Goal: Information Seeking & Learning: Learn about a topic

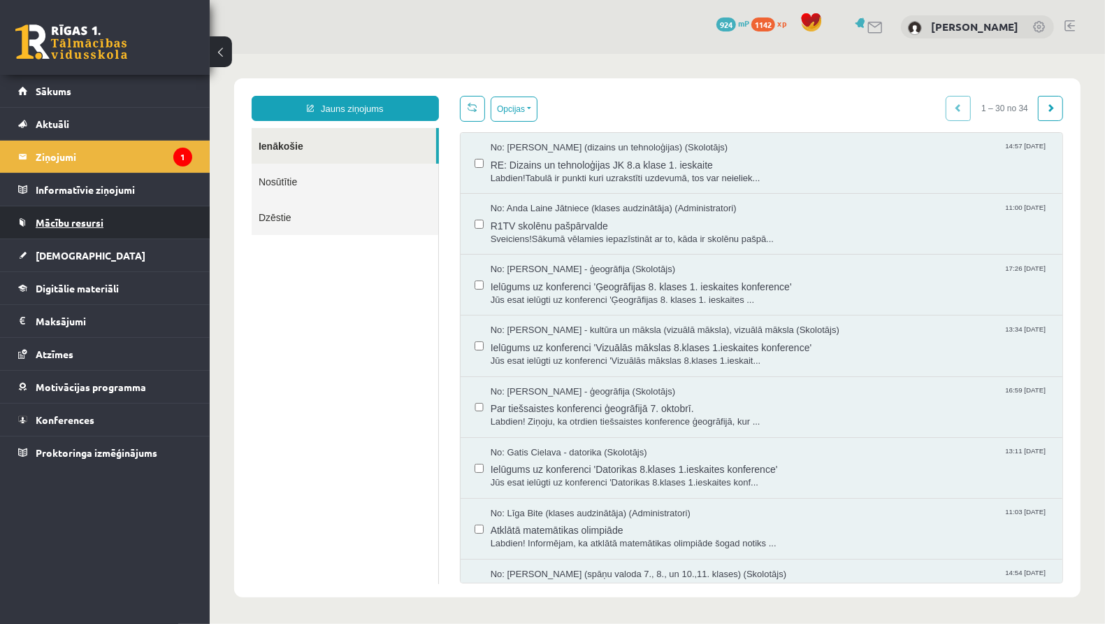
click at [52, 224] on span "Mācību resursi" at bounding box center [70, 222] width 68 height 13
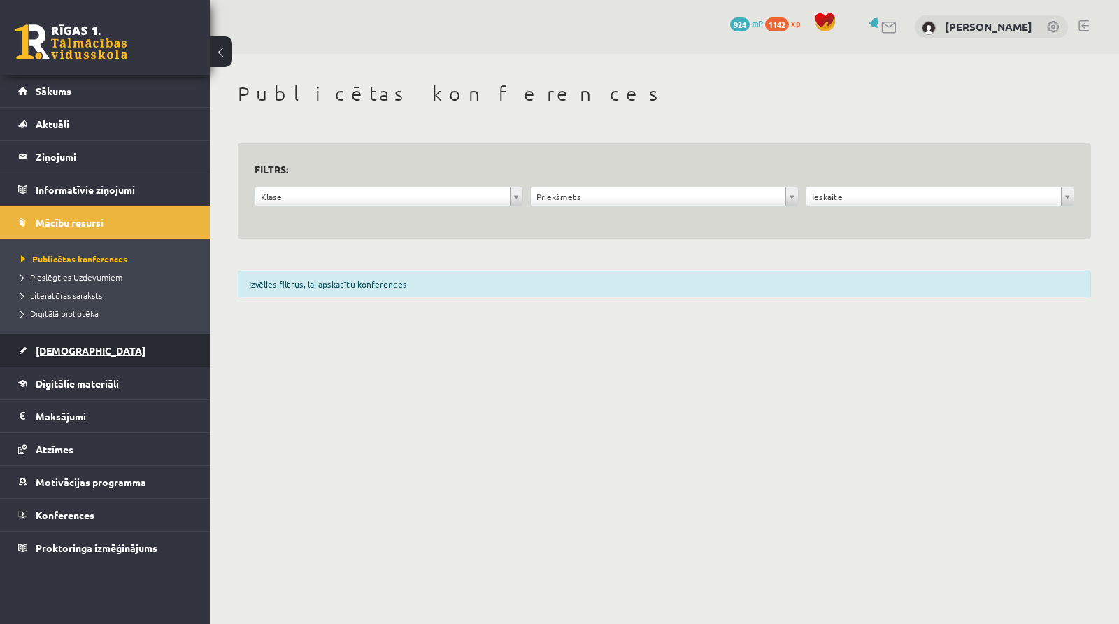
click at [83, 347] on link "[DEMOGRAPHIC_DATA]" at bounding box center [105, 350] width 174 height 32
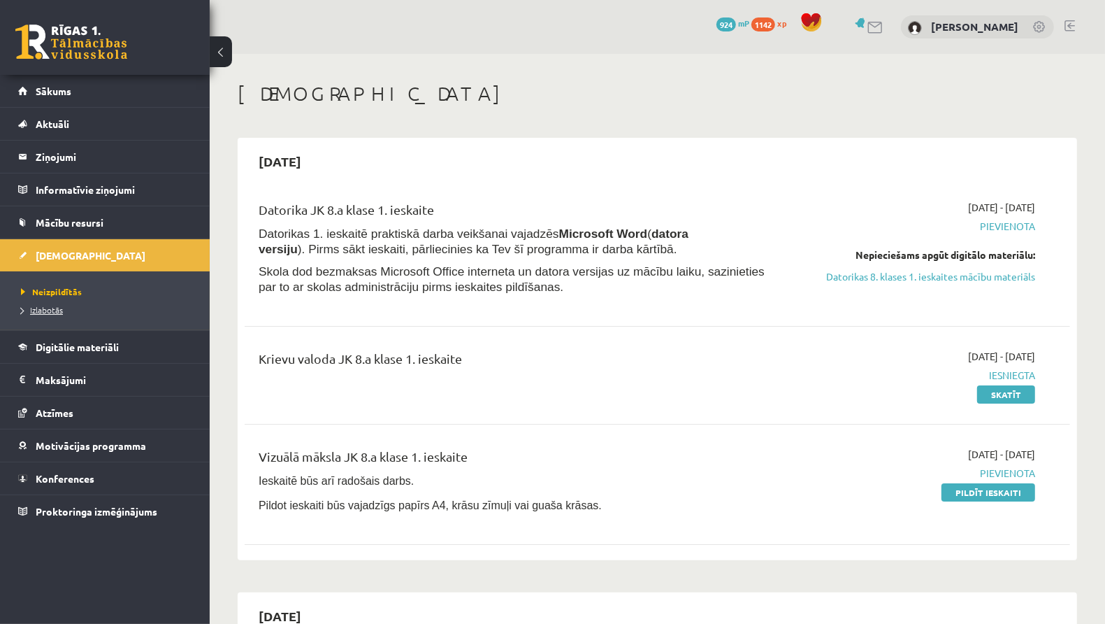
click at [43, 305] on span "Izlabotās" at bounding box center [42, 309] width 42 height 11
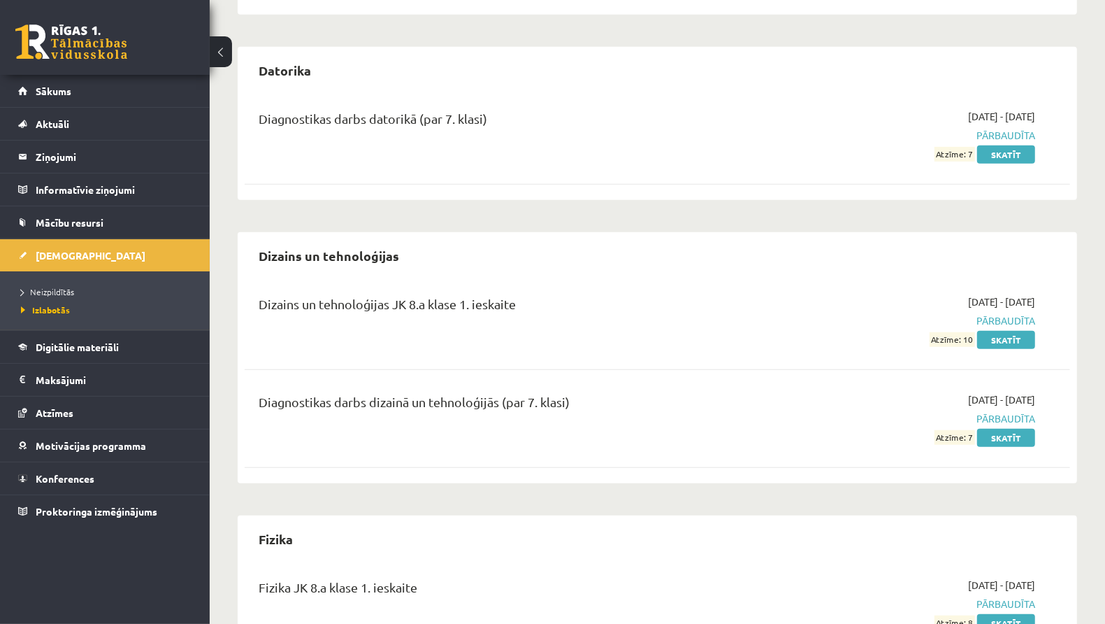
scroll to position [678, 0]
click at [994, 329] on link "Skatīt" at bounding box center [1006, 338] width 58 height 18
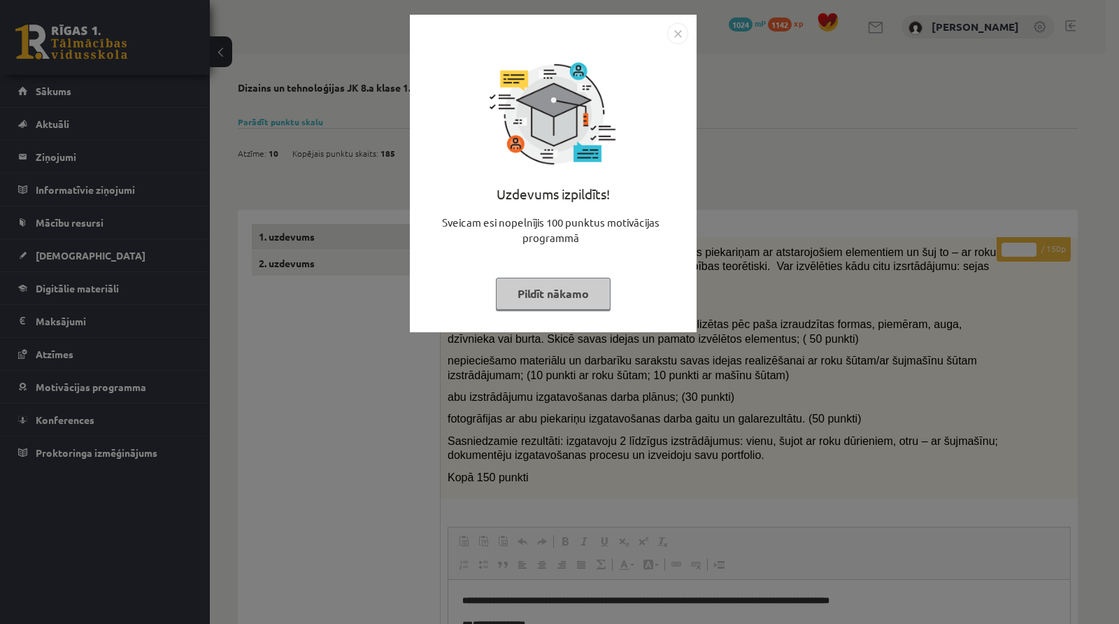
click at [681, 37] on img "Close" at bounding box center [677, 33] width 21 height 21
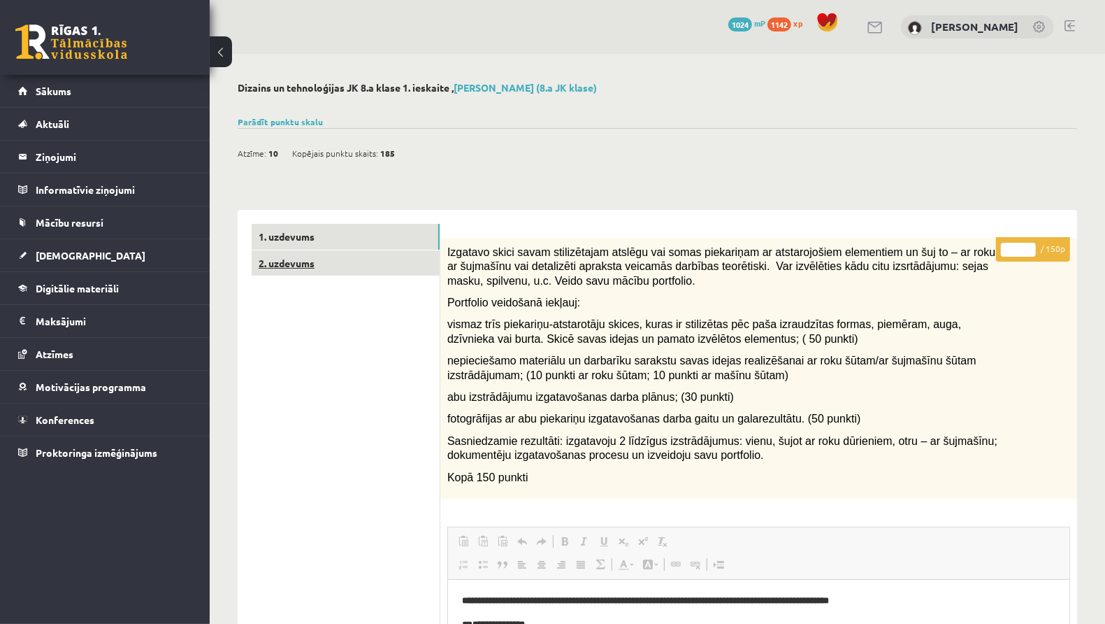
click at [312, 265] on link "2. uzdevums" at bounding box center [346, 263] width 188 height 26
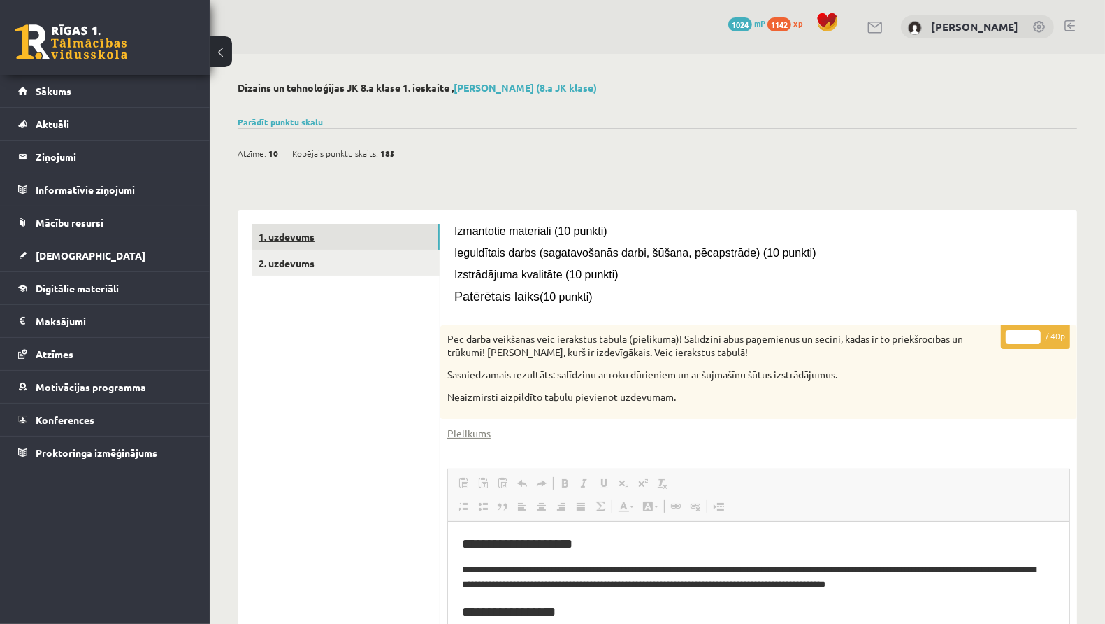
click at [389, 244] on link "1. uzdevums" at bounding box center [346, 237] width 188 height 26
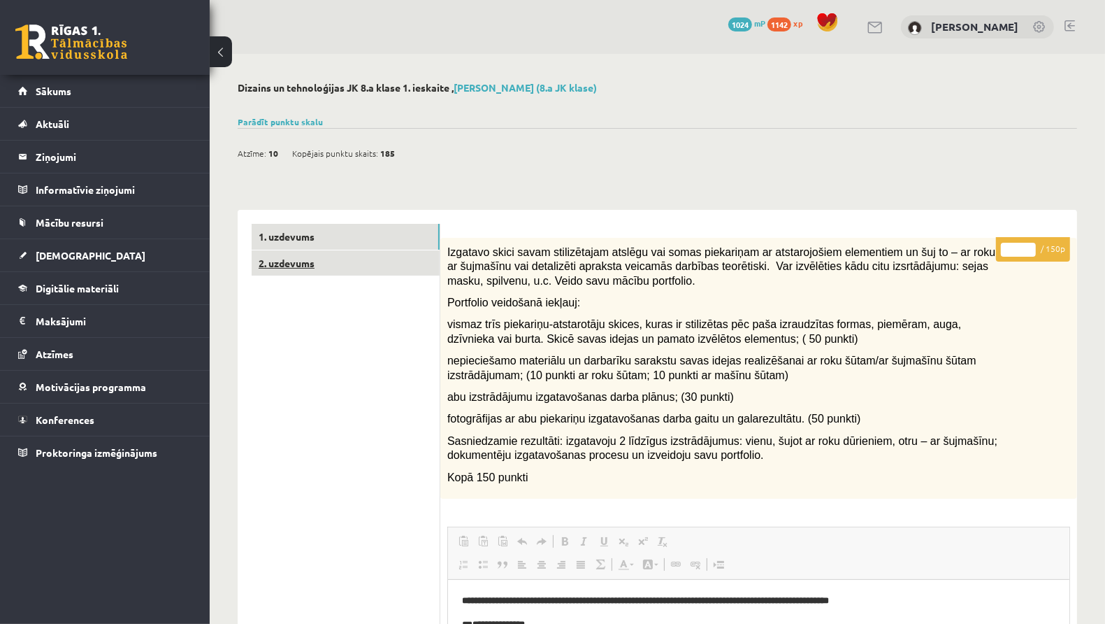
click at [379, 252] on link "2. uzdevums" at bounding box center [346, 263] width 188 height 26
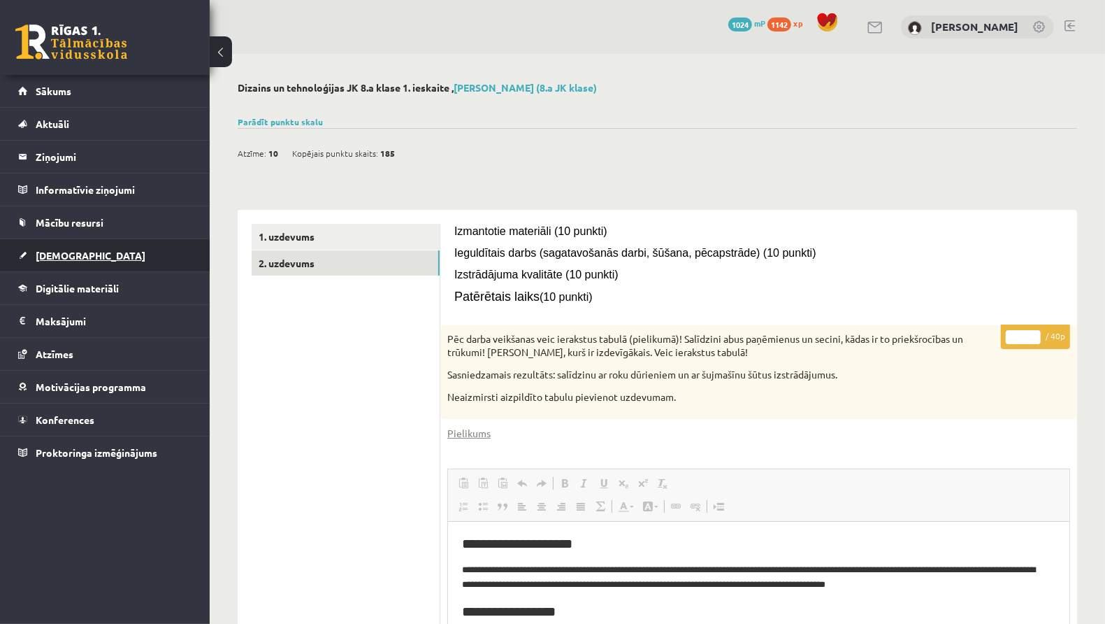
click at [103, 251] on link "[DEMOGRAPHIC_DATA]" at bounding box center [105, 255] width 174 height 32
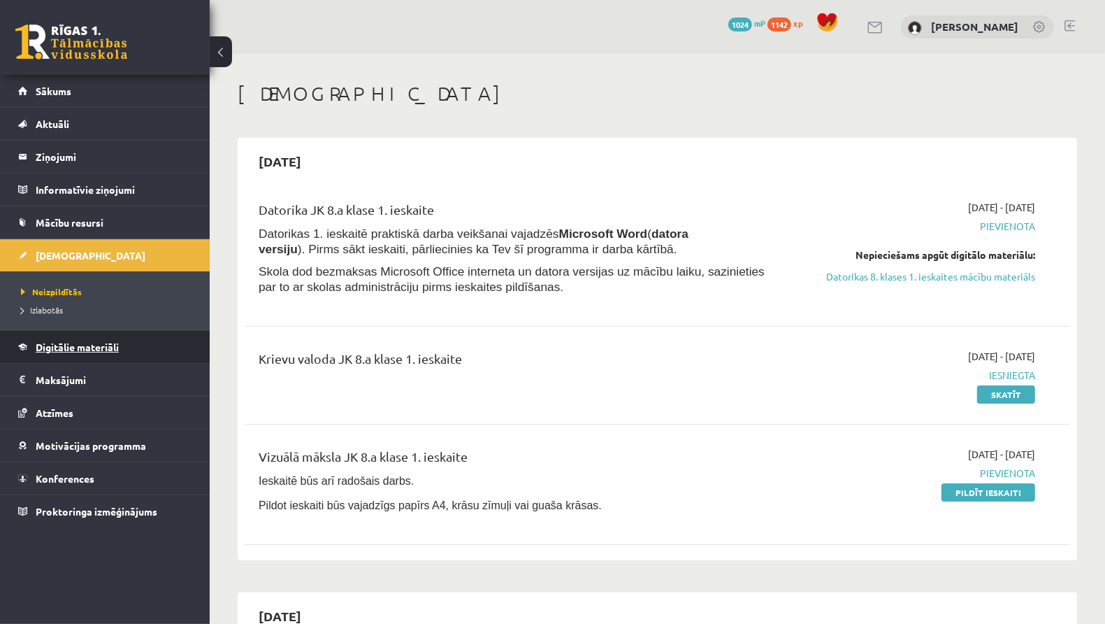
click at [73, 338] on link "Digitālie materiāli" at bounding box center [105, 347] width 174 height 32
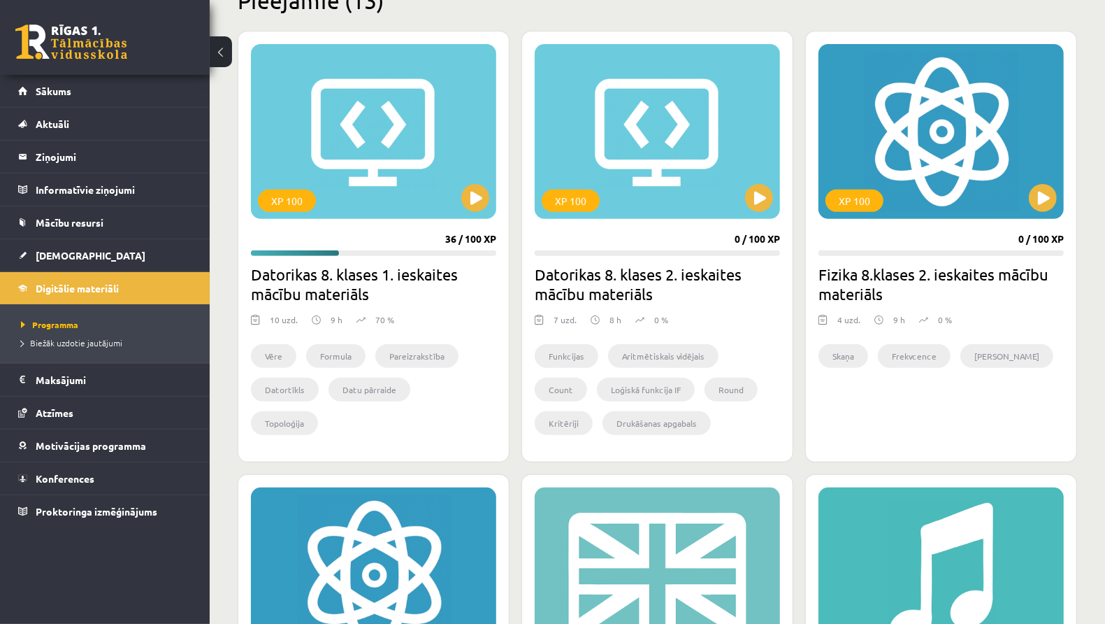
scroll to position [353, 0]
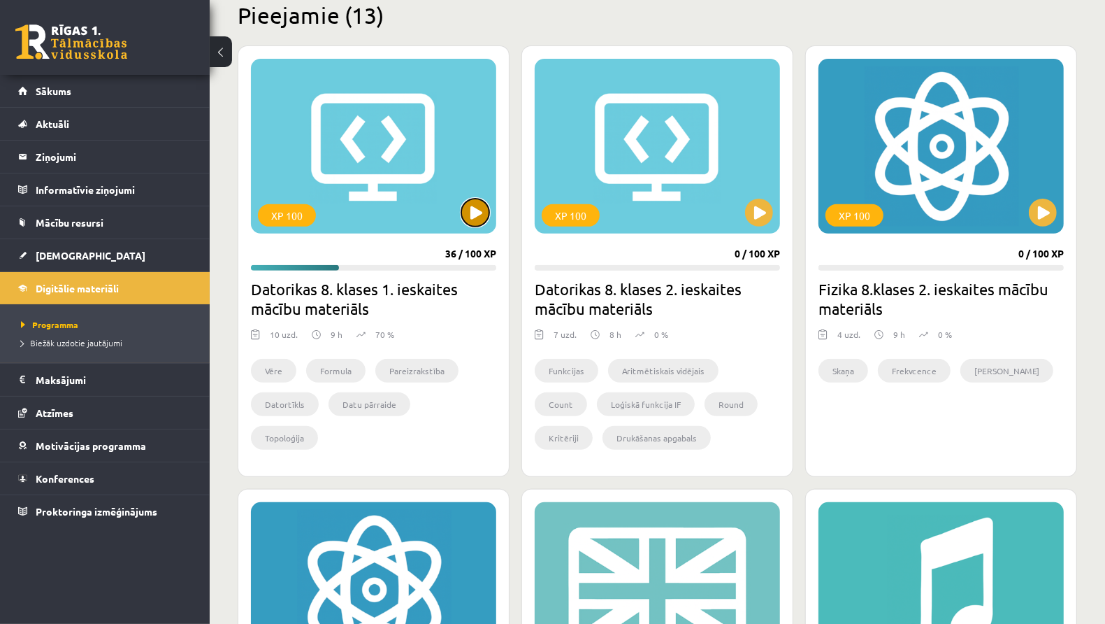
click at [469, 223] on button at bounding box center [475, 213] width 28 height 28
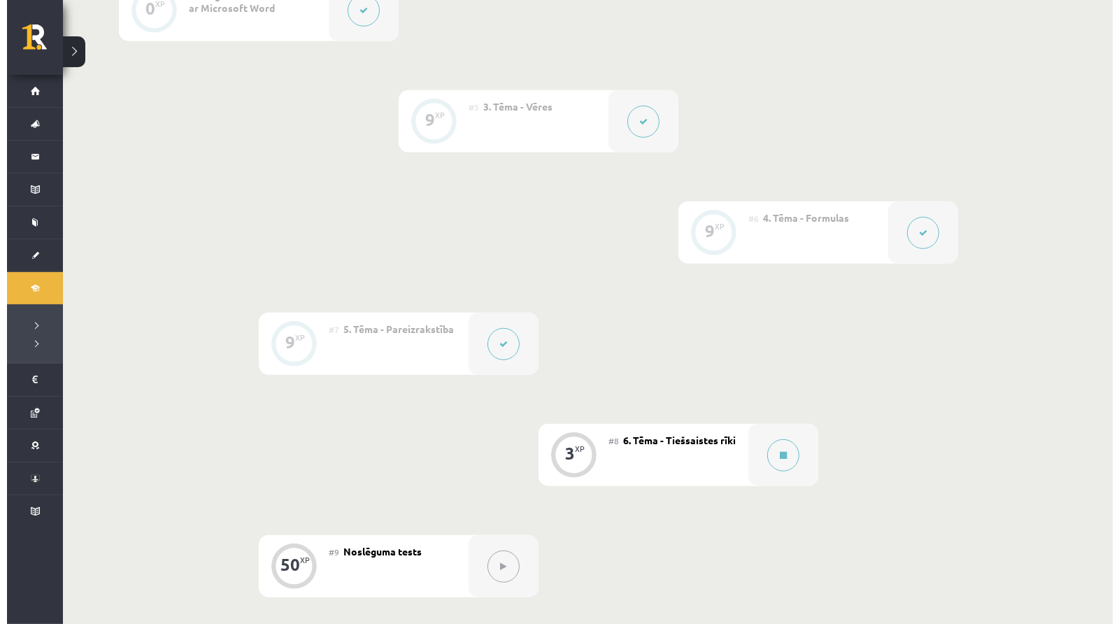
scroll to position [750, 0]
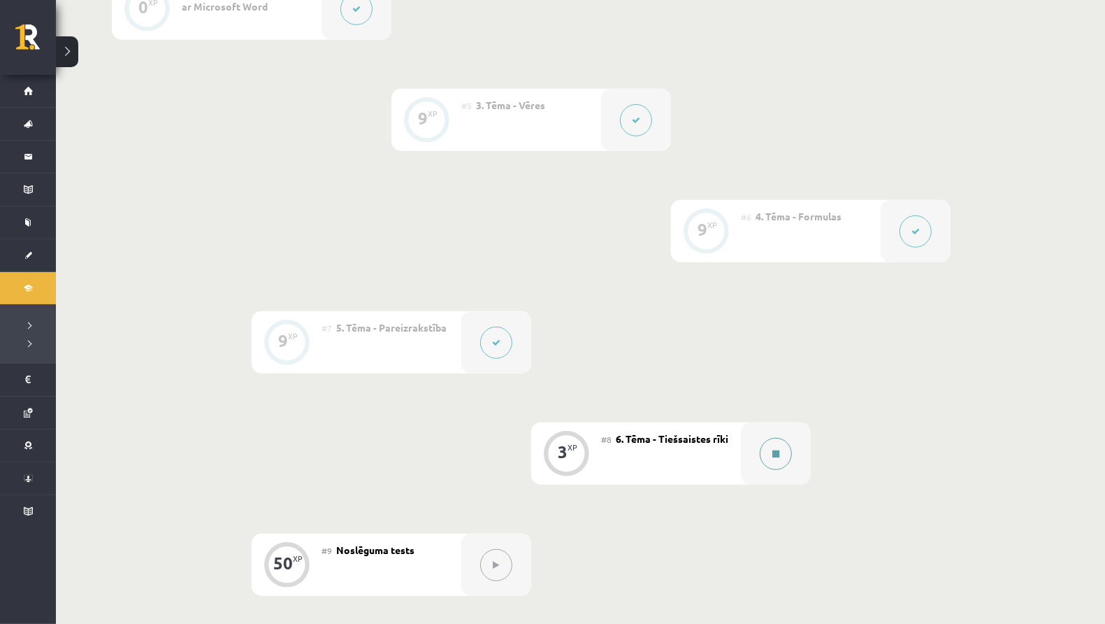
click at [775, 458] on icon at bounding box center [775, 454] width 7 height 8
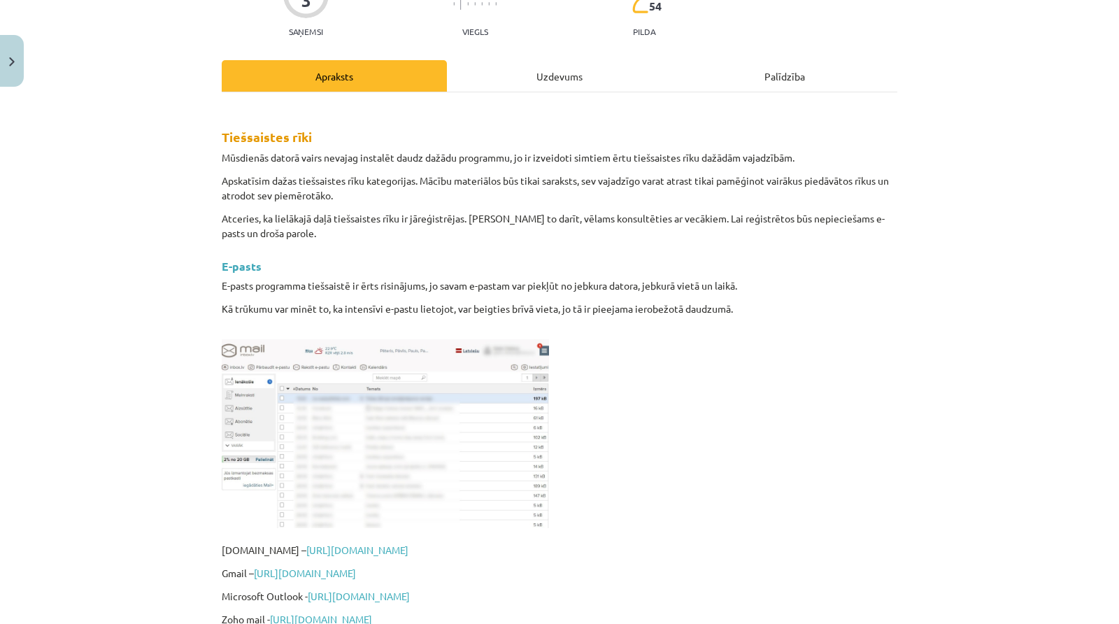
scroll to position [0, 0]
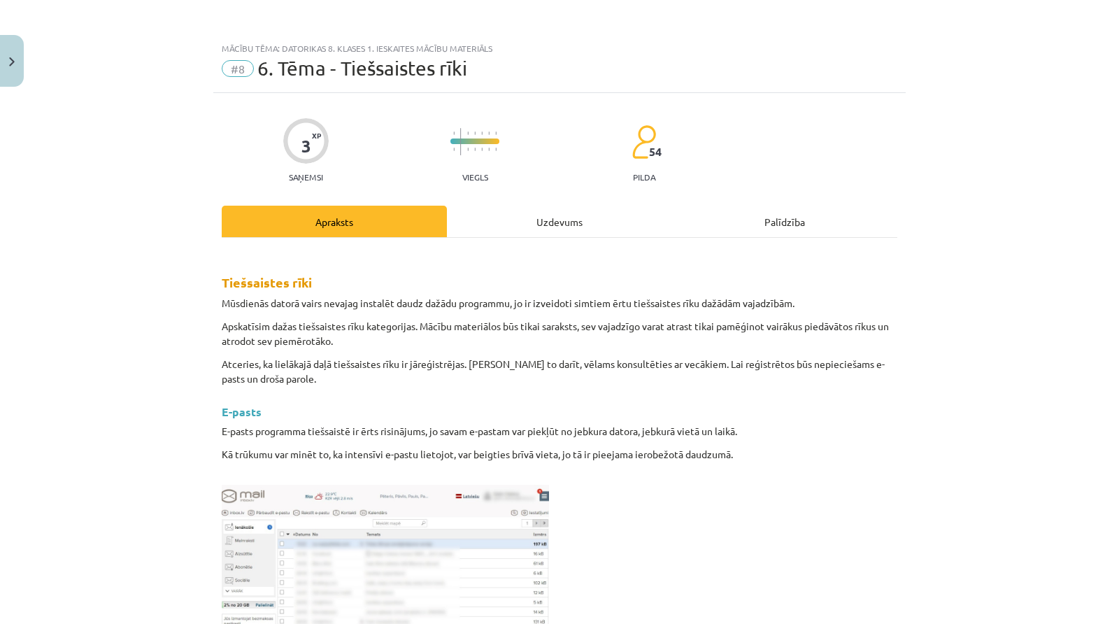
click at [509, 226] on div "Uzdevums" at bounding box center [559, 221] width 225 height 31
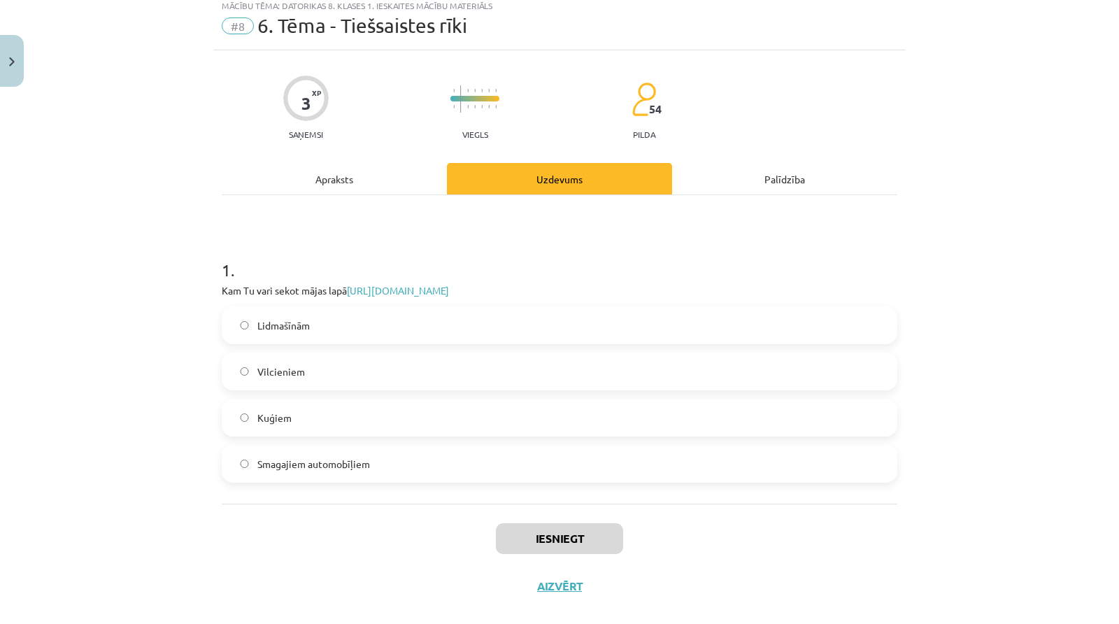
scroll to position [62, 0]
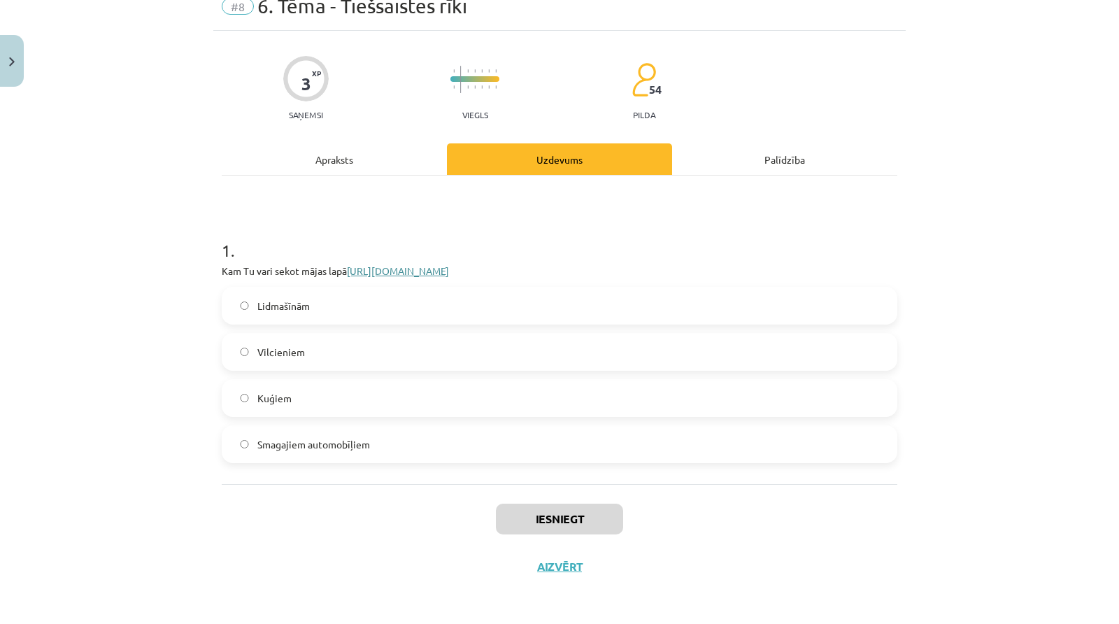
click at [354, 267] on link "[URL][DOMAIN_NAME]" at bounding box center [398, 270] width 102 height 13
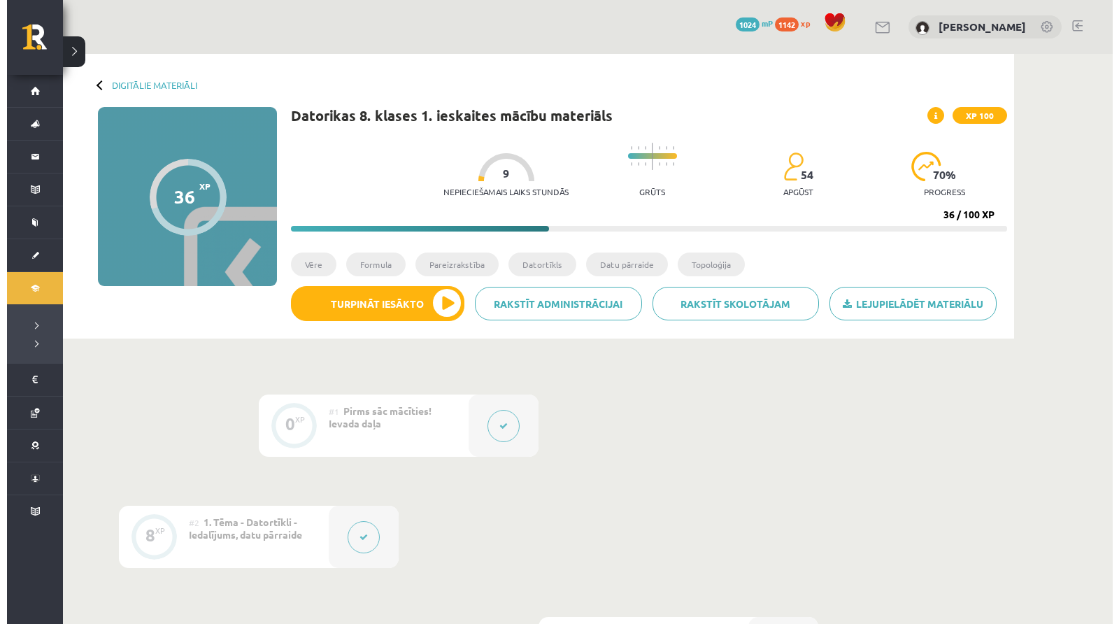
scroll to position [750, 0]
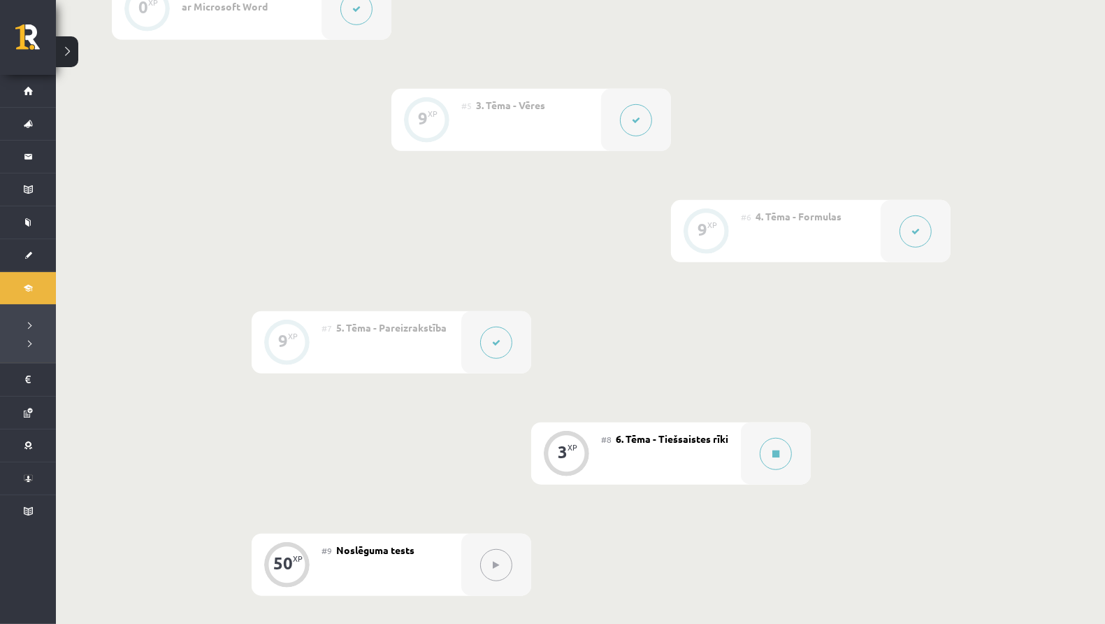
click at [636, 445] on span "6. Tēma - Tiešsaistes rīki" at bounding box center [672, 438] width 113 height 13
click at [768, 459] on button at bounding box center [776, 454] width 32 height 32
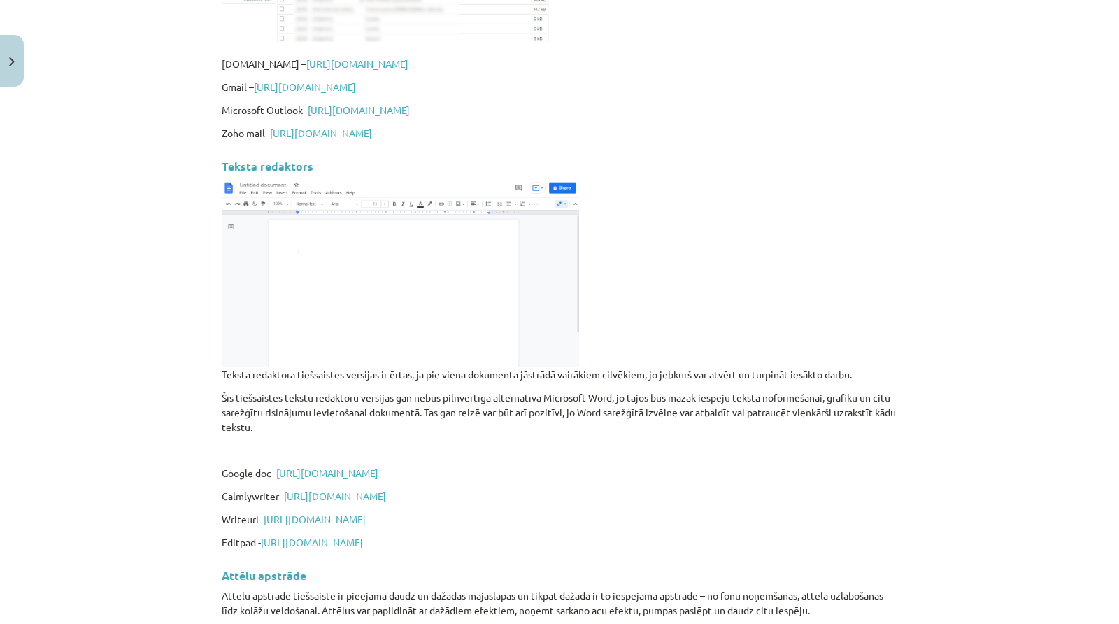
scroll to position [0, 0]
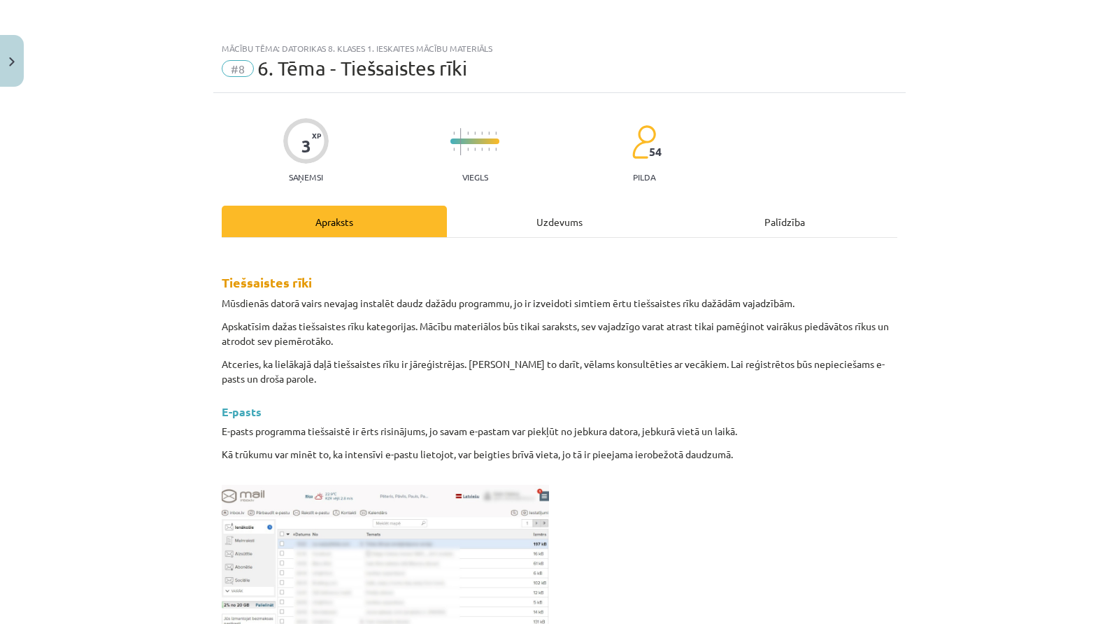
click at [503, 223] on div "Uzdevums" at bounding box center [559, 221] width 225 height 31
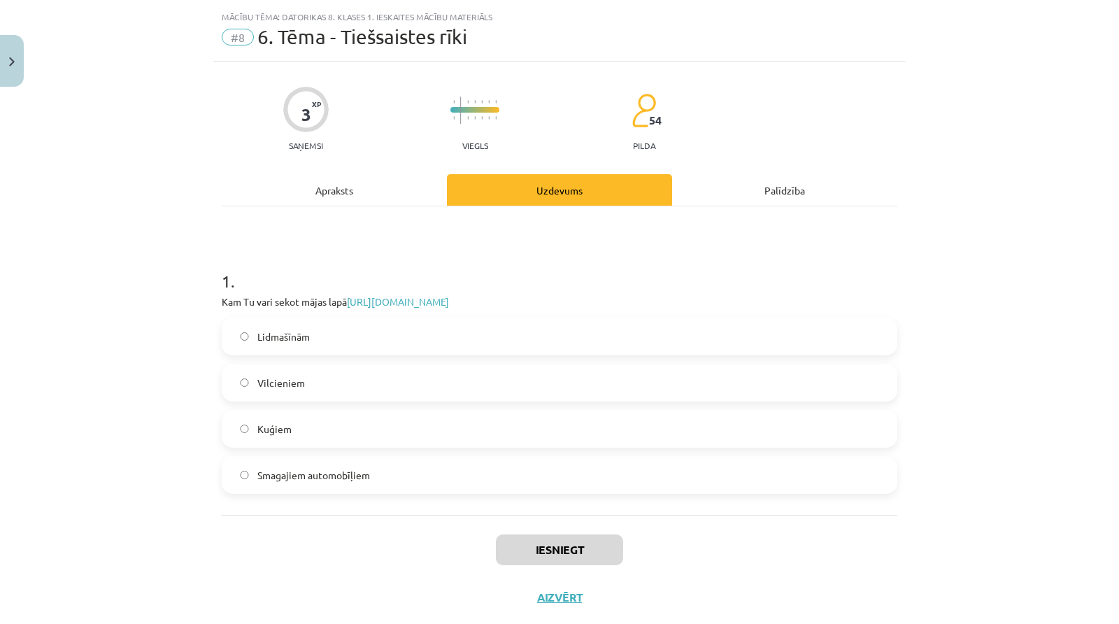
scroll to position [35, 0]
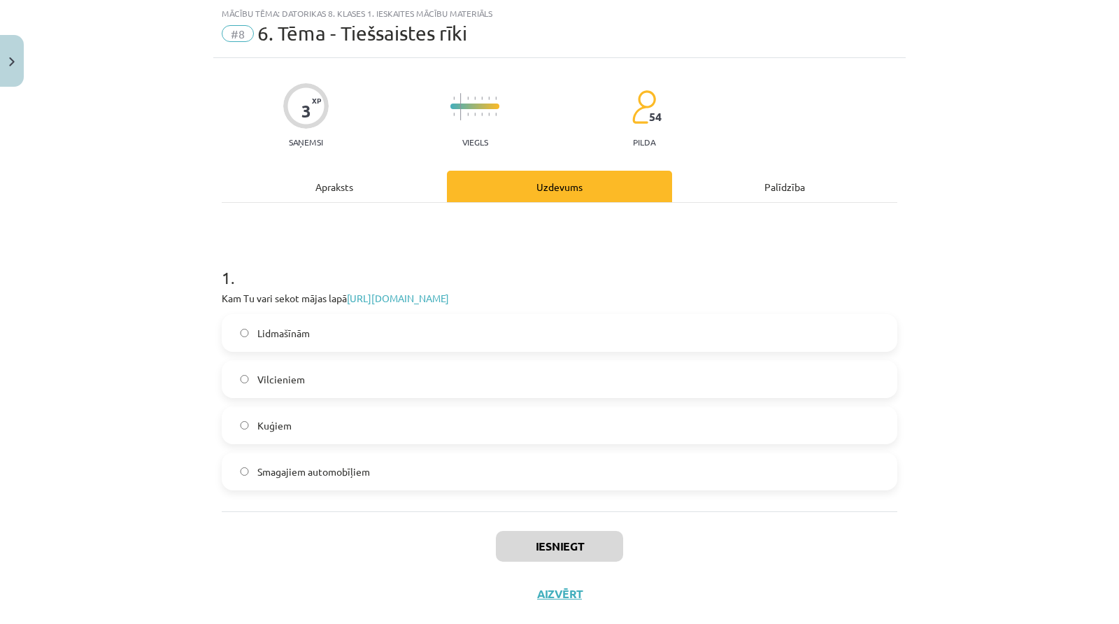
click at [378, 329] on label "Lidmašīnām" at bounding box center [559, 332] width 673 height 35
click at [609, 540] on button "Iesniegt" at bounding box center [559, 546] width 127 height 31
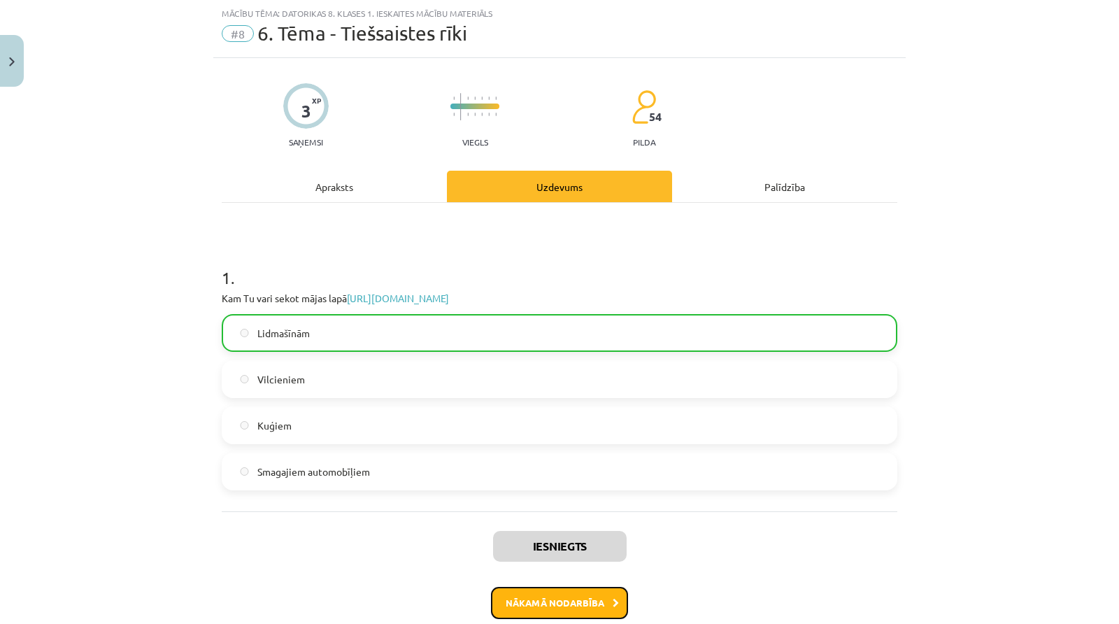
click at [558, 600] on button "Nākamā nodarbība" at bounding box center [559, 603] width 137 height 32
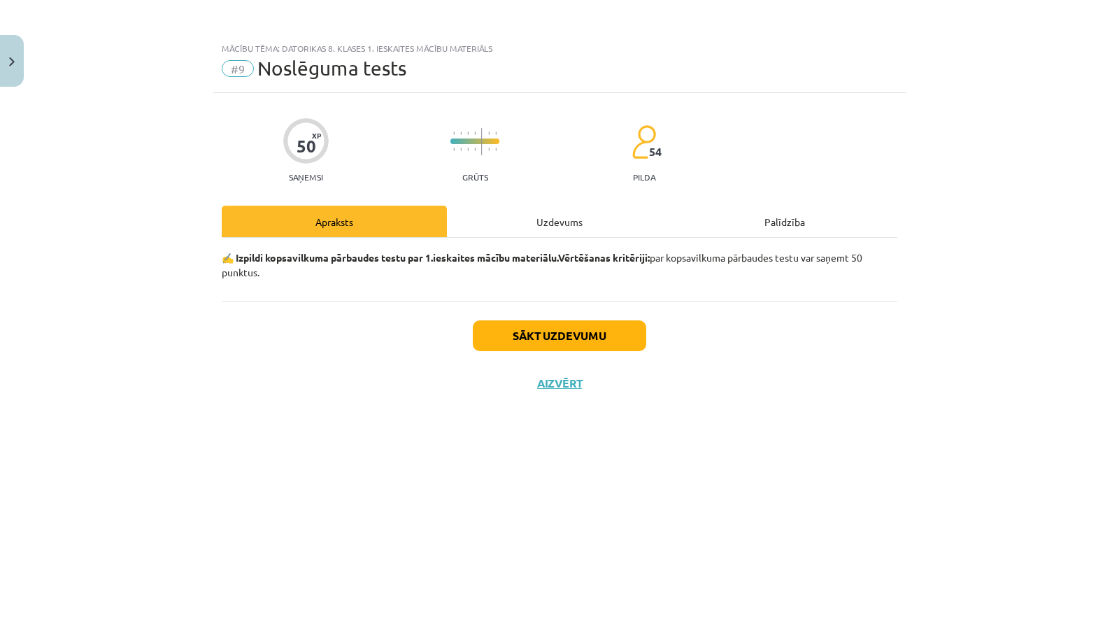
scroll to position [0, 0]
click at [519, 229] on div "Uzdevums" at bounding box center [559, 221] width 225 height 31
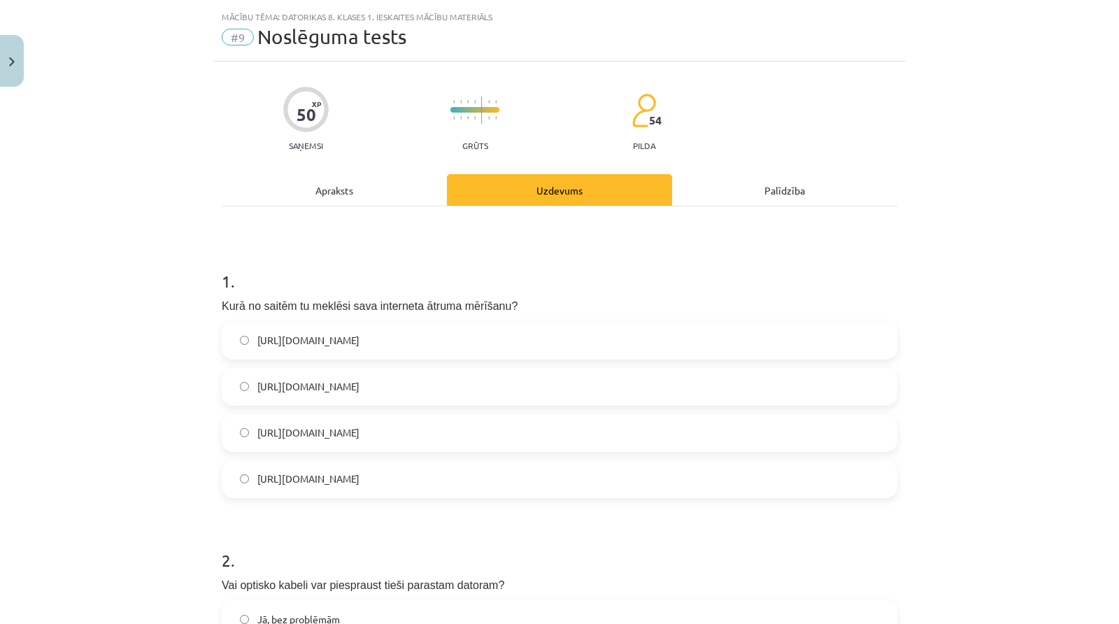
scroll to position [33, 0]
click at [380, 330] on label "[URL][DOMAIN_NAME]" at bounding box center [559, 339] width 673 height 35
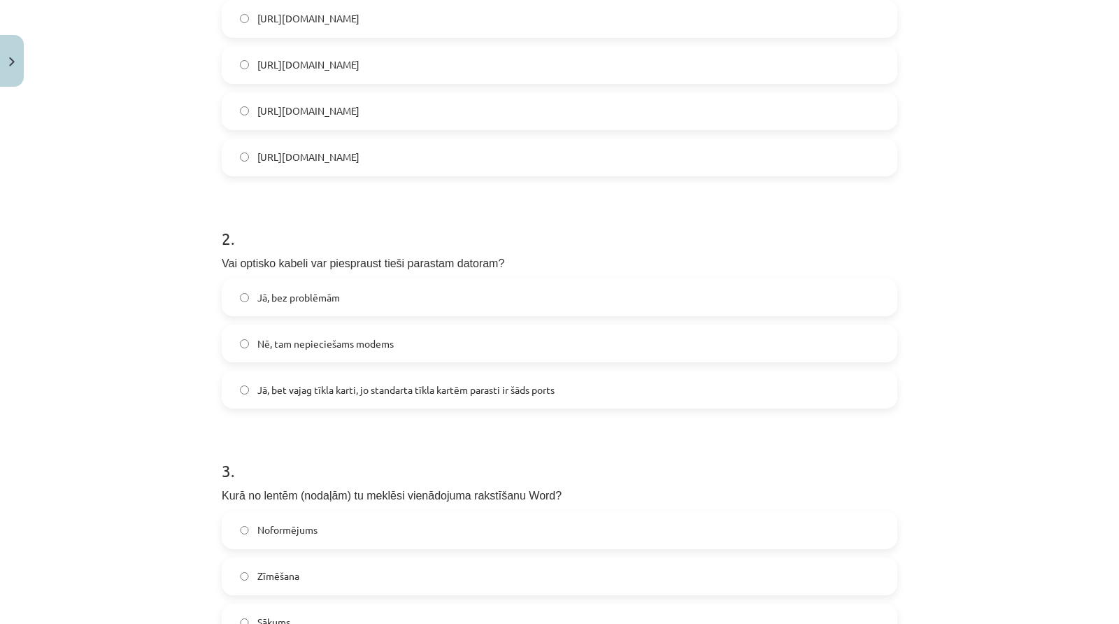
scroll to position [364, 0]
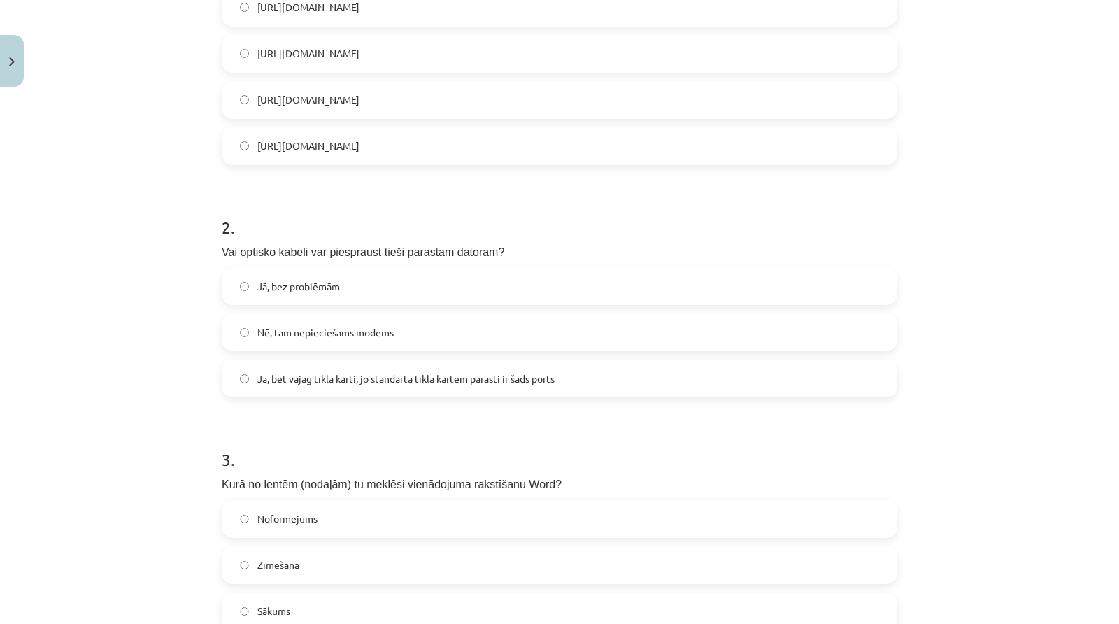
click at [345, 339] on label "Nē, tam nepieciešams modems" at bounding box center [559, 332] width 673 height 35
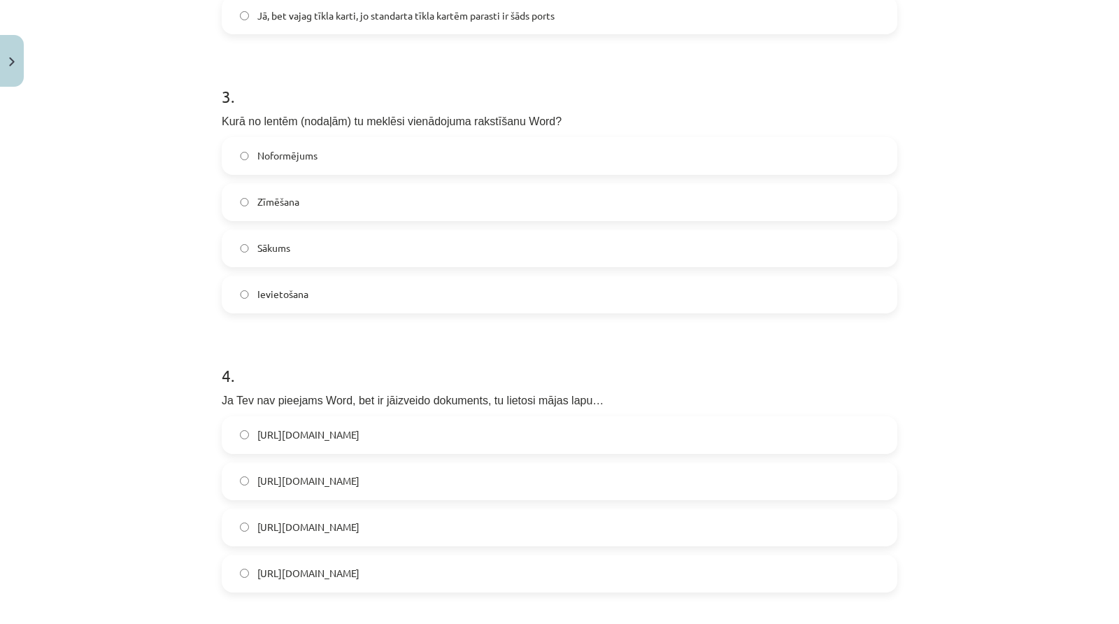
scroll to position [731, 0]
drag, startPoint x: 215, startPoint y: 115, endPoint x: 399, endPoint y: 577, distance: 498.0
copy form "Kurā no lentēm (nodaļām) tu meklēsi vienādojuma rakstīšanu Word? Noformējums Zī…"
click at [306, 295] on label "Ievietošana" at bounding box center [559, 290] width 673 height 35
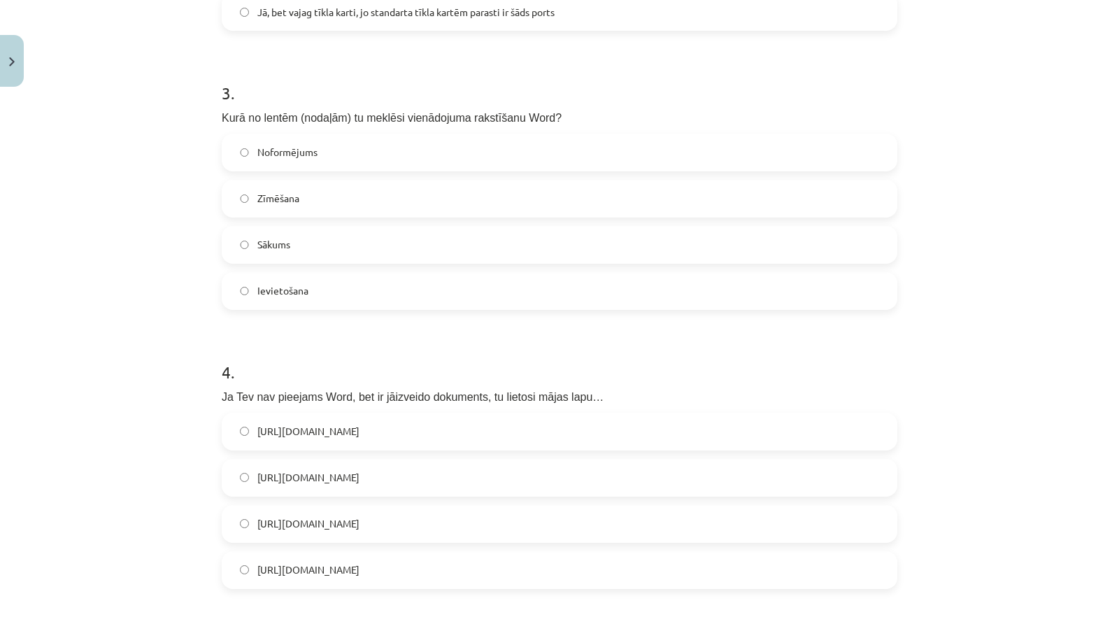
click at [341, 430] on span "[URL][DOMAIN_NAME]" at bounding box center [308, 431] width 102 height 15
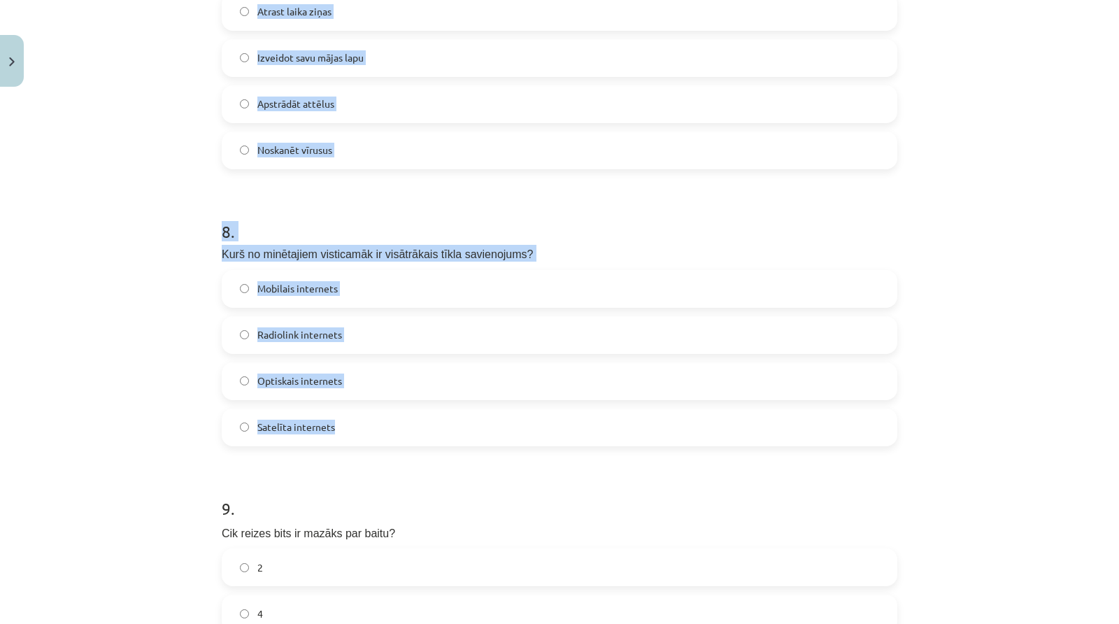
scroll to position [1990, 0]
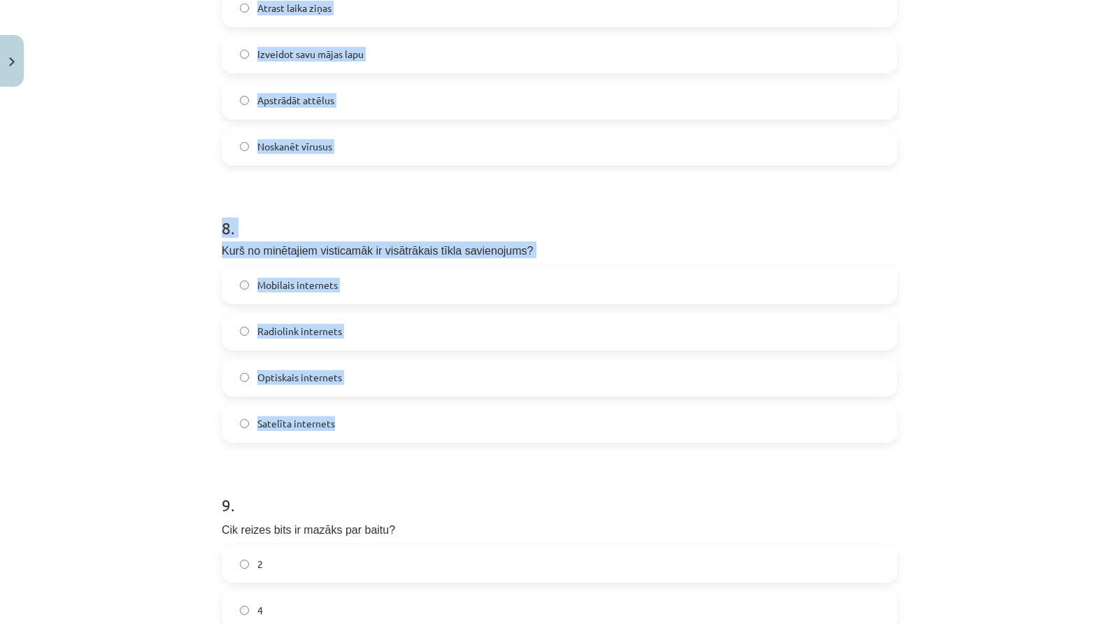
click at [438, 431] on label "Satelīta internets" at bounding box center [559, 423] width 673 height 35
copy form "Optiskajā kabelī datu pārraidei tiek izmantots… Gaismas impulss Elektro impulss…"
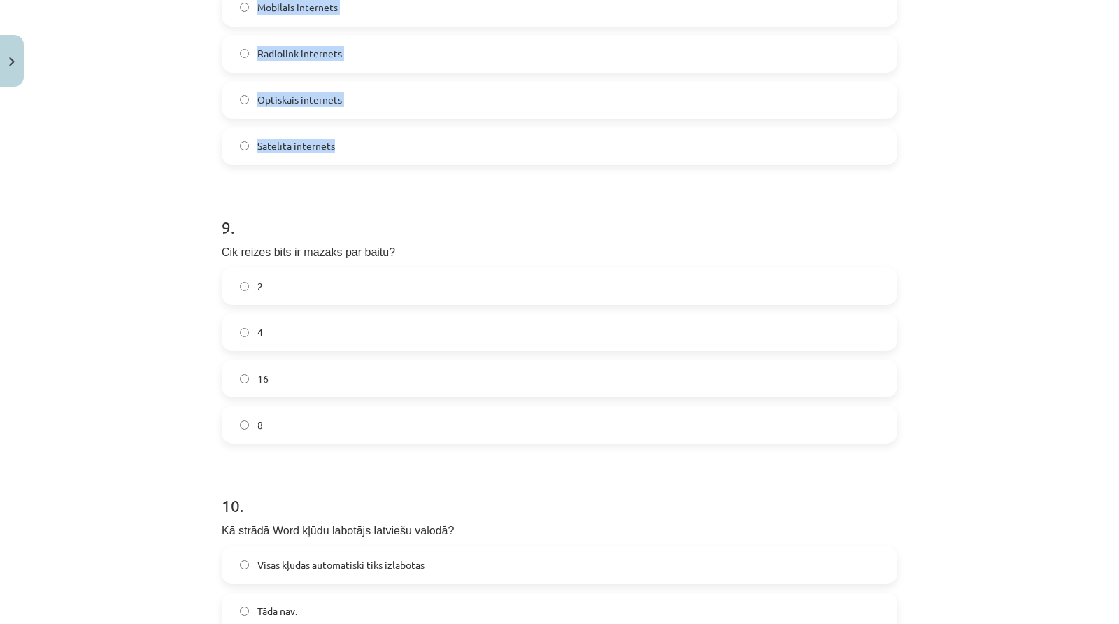
scroll to position [2292, 0]
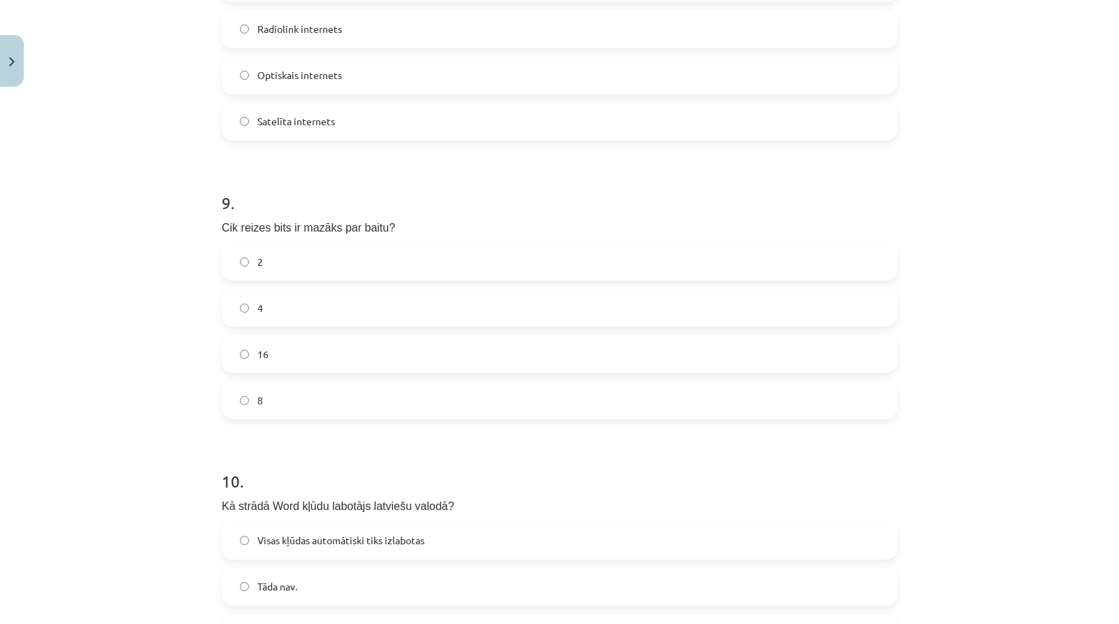
click at [368, 256] on label "2" at bounding box center [559, 261] width 673 height 35
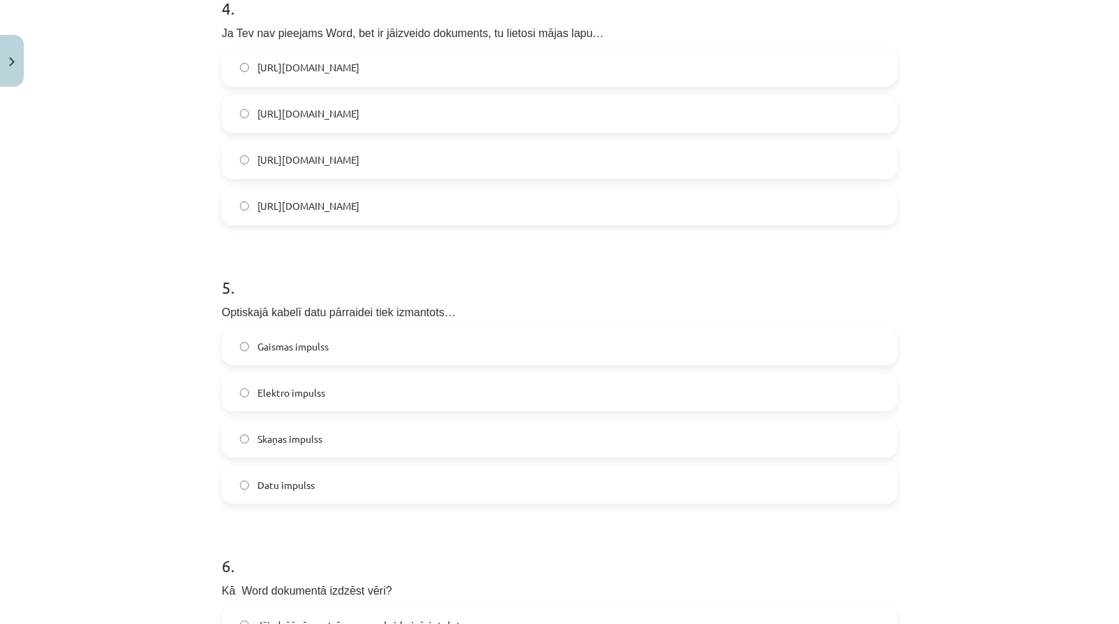
scroll to position [1030, 0]
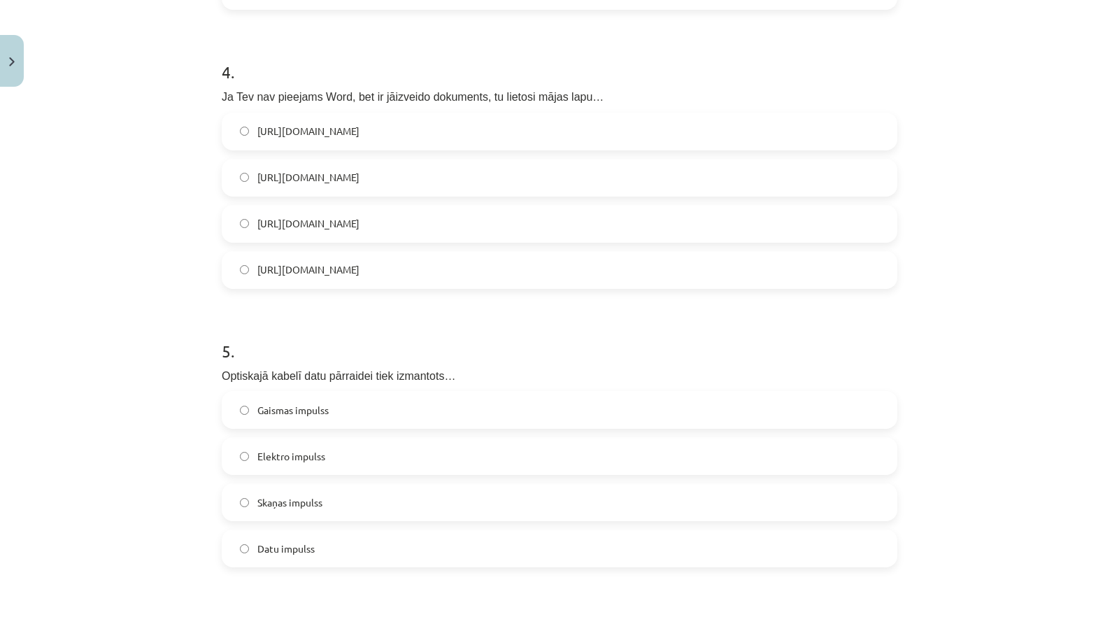
click at [480, 391] on div "Gaismas impulss" at bounding box center [559, 410] width 675 height 38
click at [479, 402] on label "Gaismas impulss" at bounding box center [559, 409] width 673 height 35
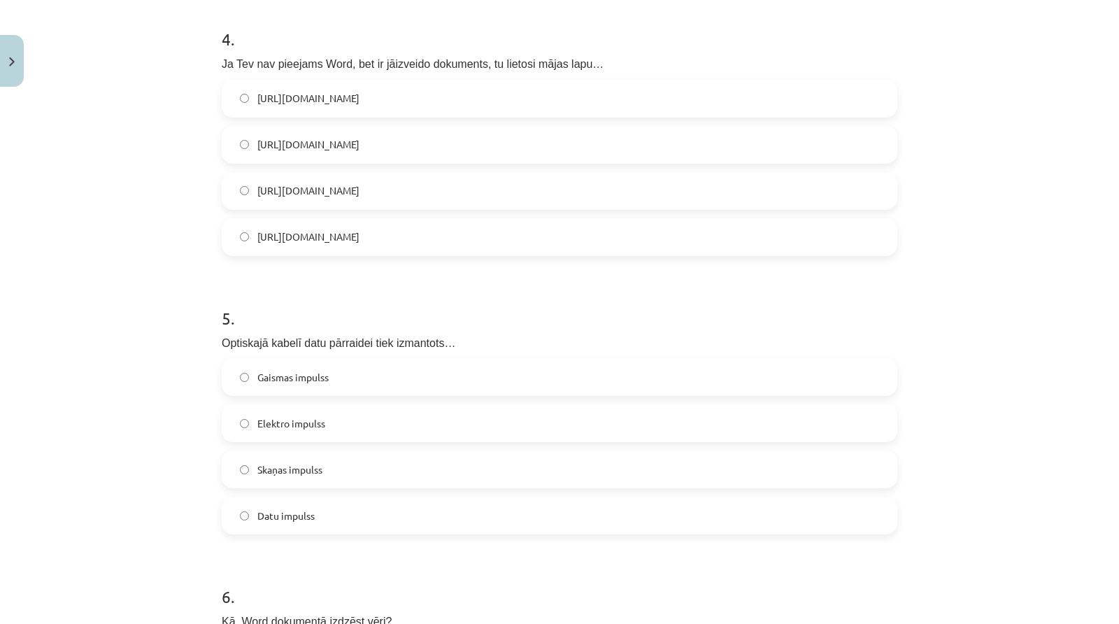
scroll to position [1386, 0]
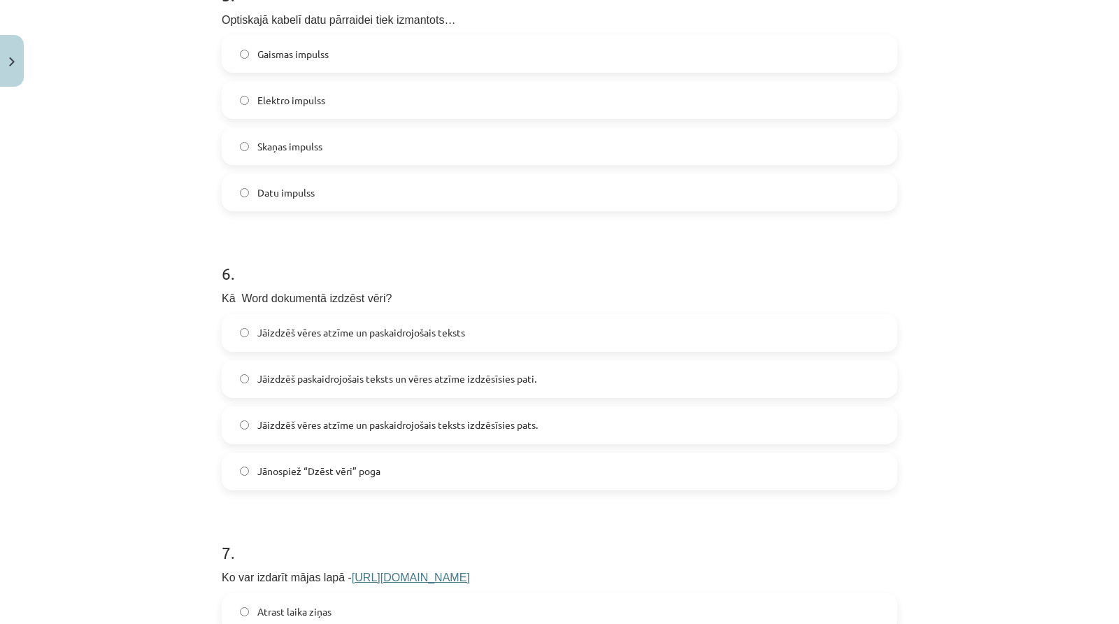
click at [424, 331] on span "Jāizdzēš vēres atzīme un paskaidrojošais teksts" at bounding box center [361, 332] width 208 height 15
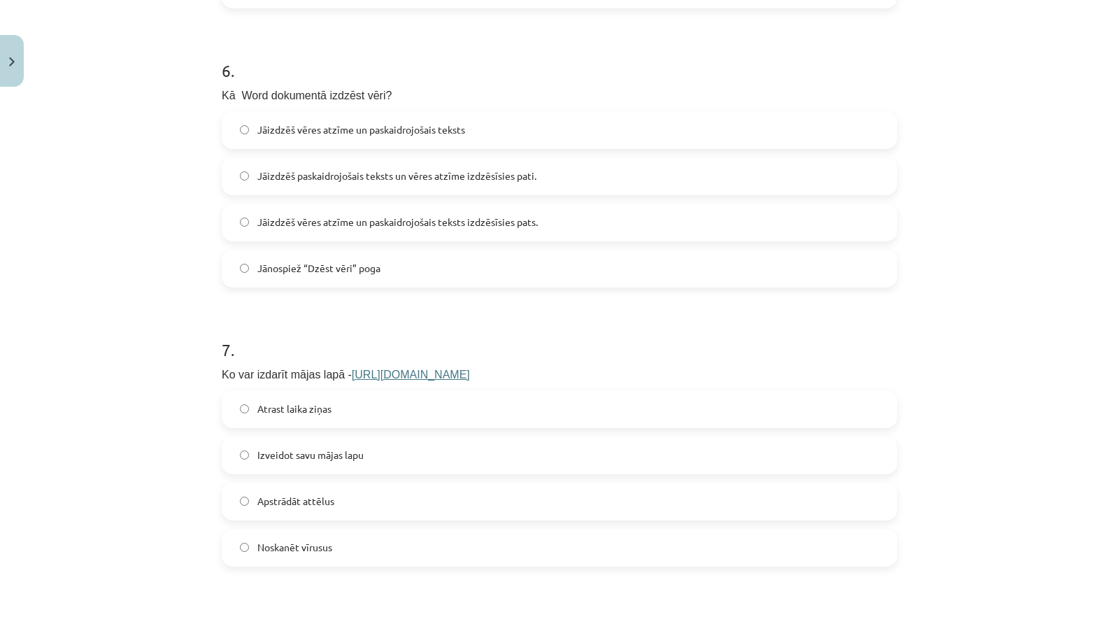
scroll to position [1638, 0]
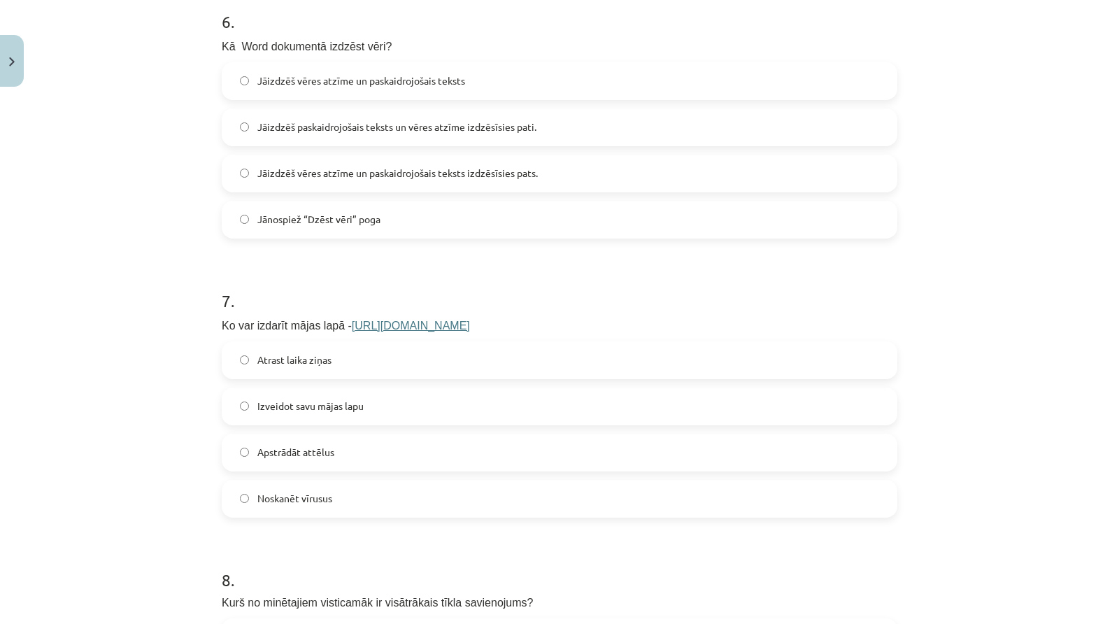
click at [382, 390] on label "Izveidot savu mājas lapu" at bounding box center [559, 406] width 673 height 35
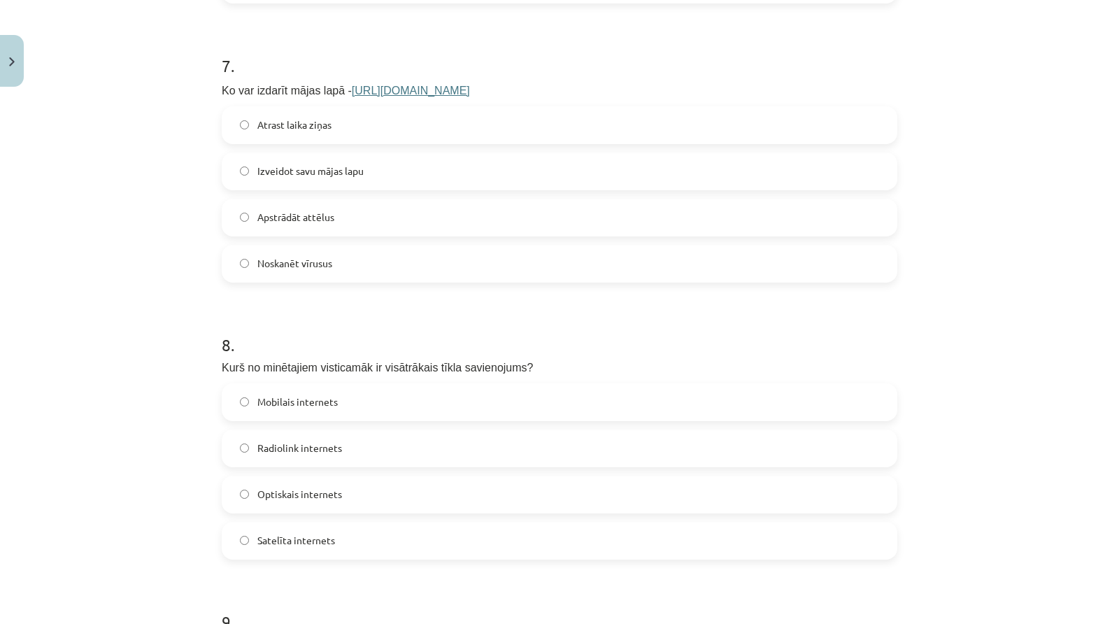
scroll to position [1874, 0]
click at [303, 487] on span "Optiskais internets" at bounding box center [299, 493] width 85 height 15
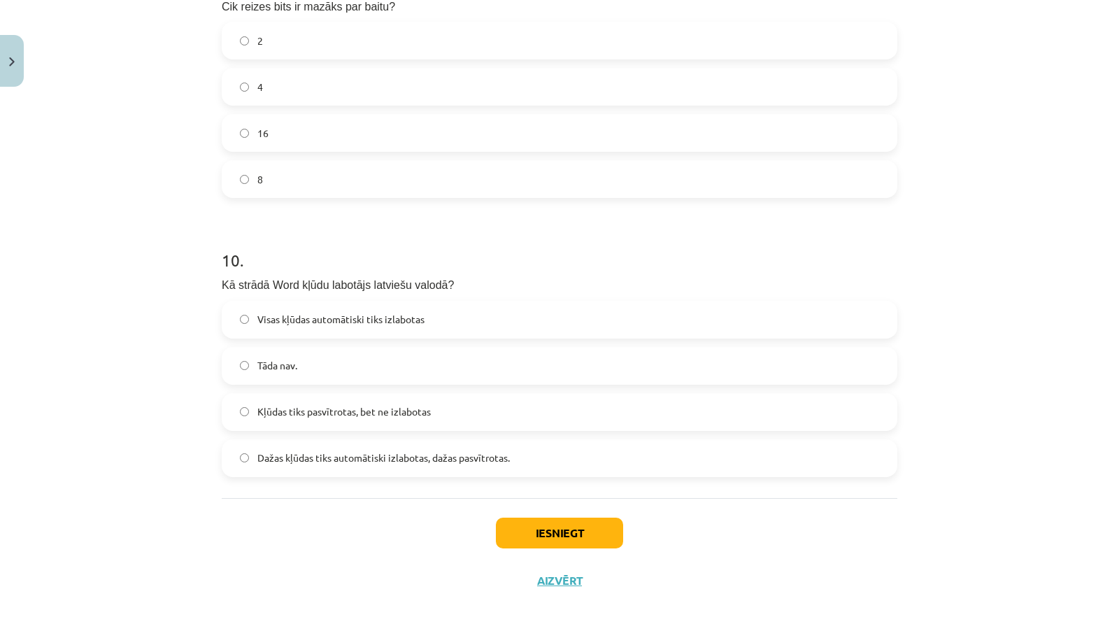
scroll to position [2526, 0]
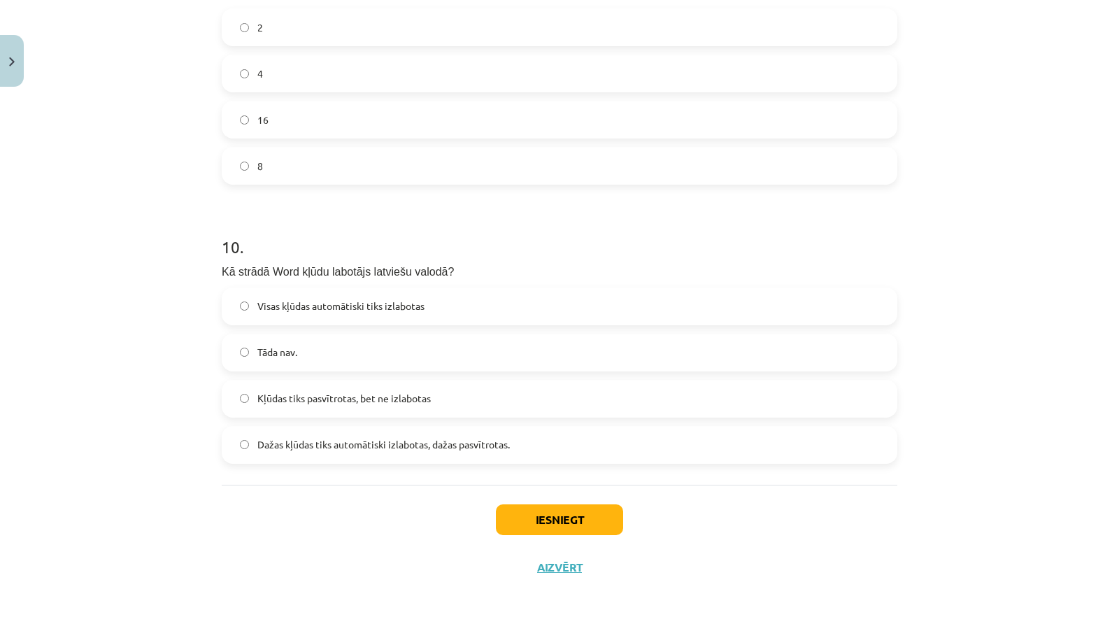
click at [310, 403] on span "Kļūdas tiks pasvītrotas, bet ne izlabotas" at bounding box center [343, 398] width 173 height 15
click at [495, 449] on span "Dažas kļūdas tiks automātiski izlabotas, dažas pasvītrotas." at bounding box center [383, 444] width 252 height 15
click at [515, 521] on button "Iesniegt" at bounding box center [559, 519] width 127 height 31
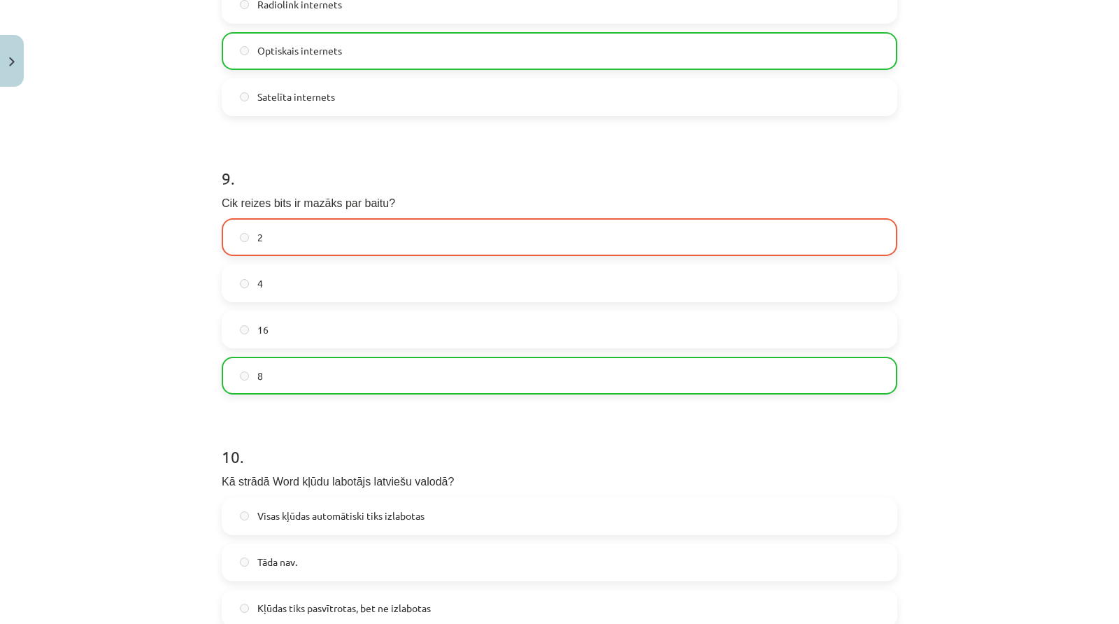
scroll to position [2570, 0]
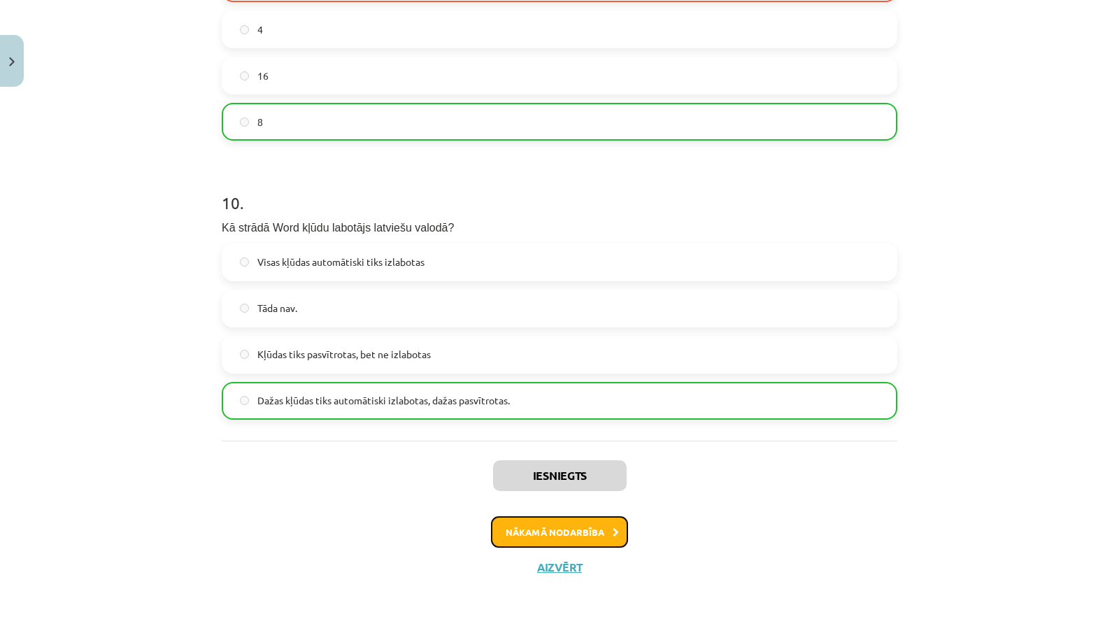
click at [582, 533] on button "Nākamā nodarbība" at bounding box center [559, 532] width 137 height 32
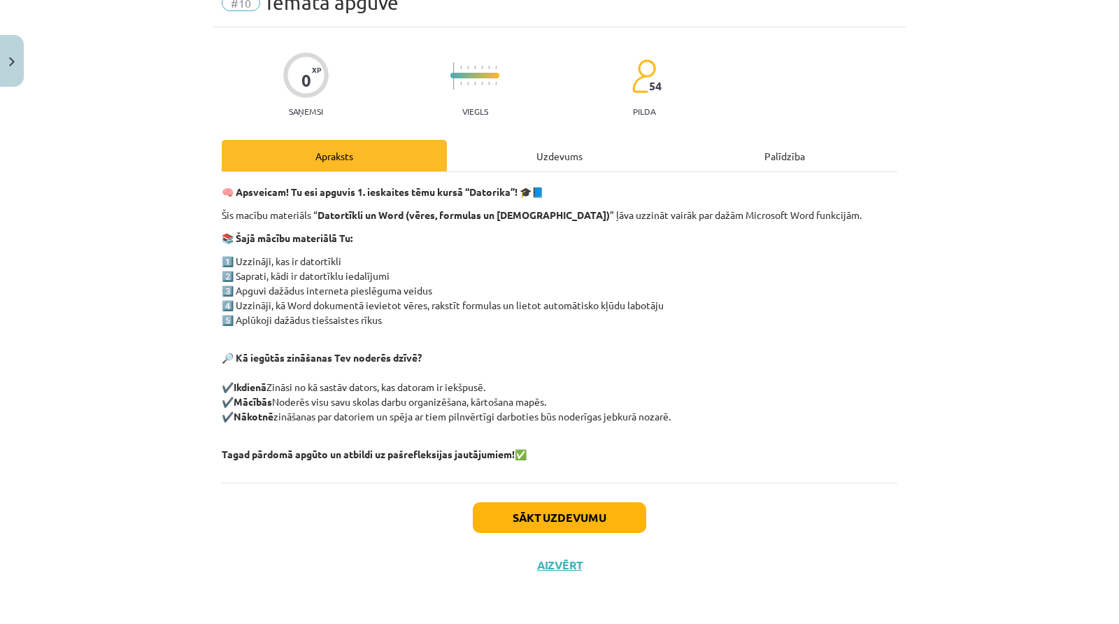
scroll to position [35, 0]
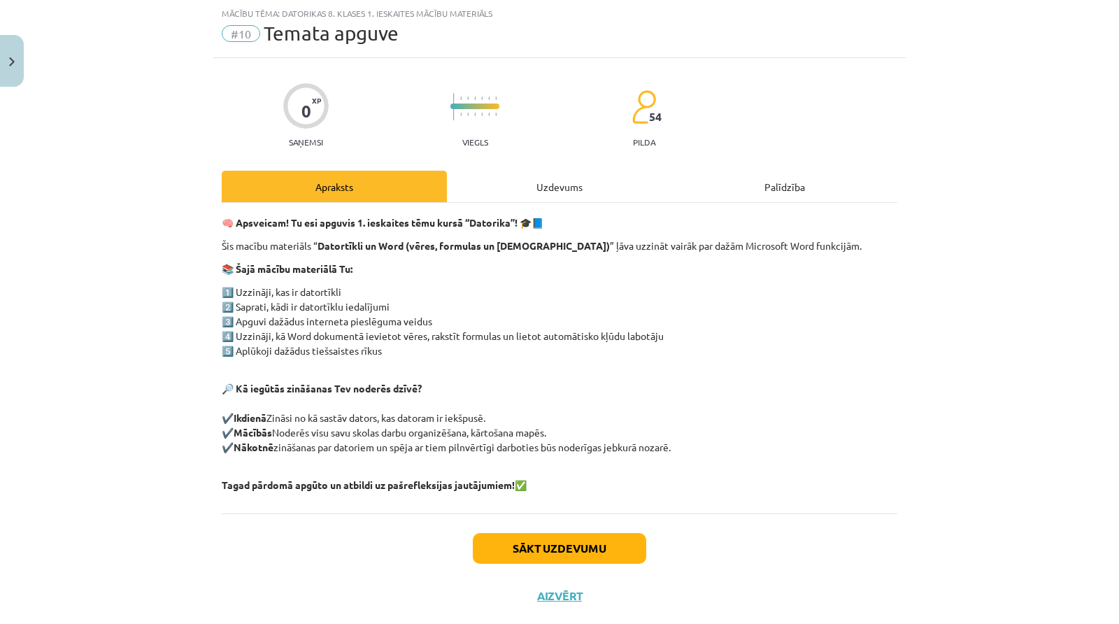
click at [541, 183] on div "Uzdevums" at bounding box center [559, 186] width 225 height 31
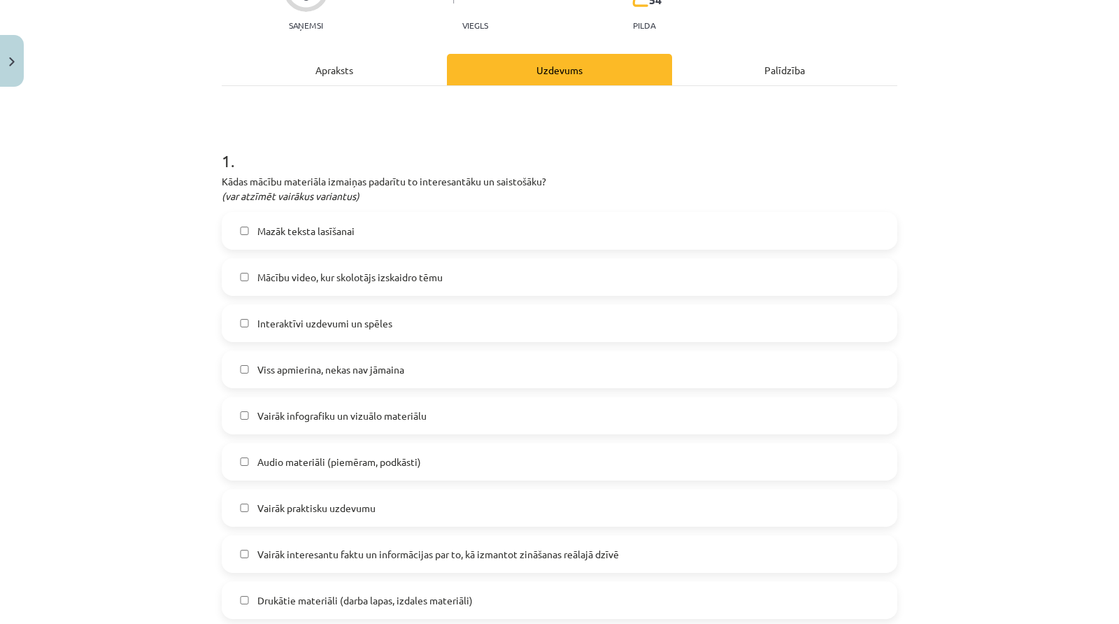
scroll to position [152, 0]
click at [440, 275] on label "Mācību video, kur skolotājs izskaidro tēmu" at bounding box center [559, 276] width 673 height 35
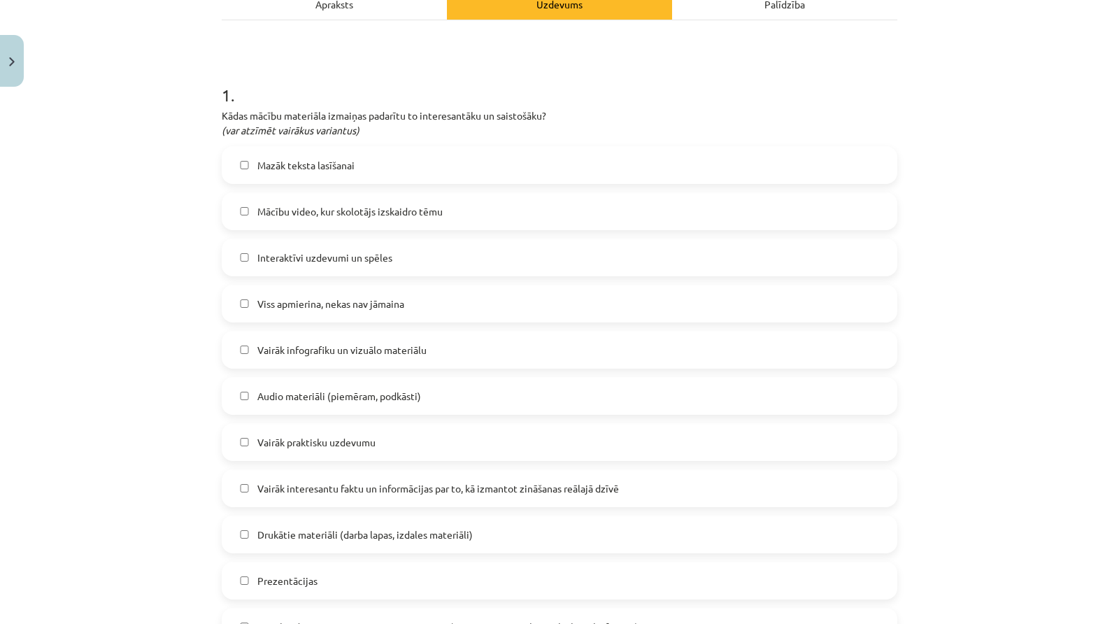
scroll to position [220, 0]
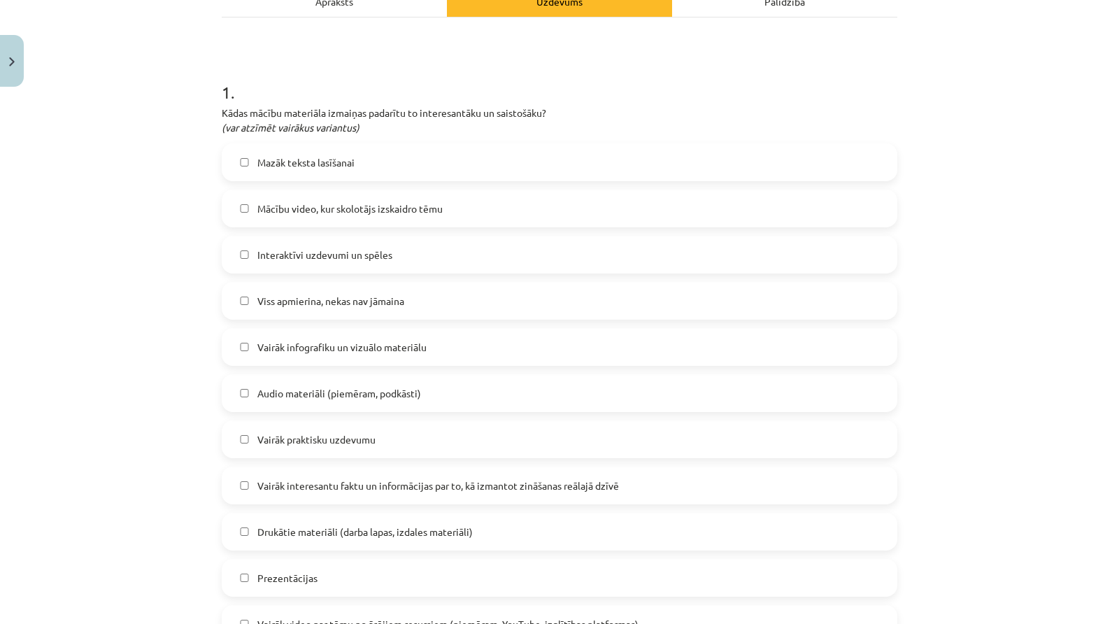
click at [433, 351] on label "Vairāk infografiku un vizuālo materiālu" at bounding box center [559, 346] width 673 height 35
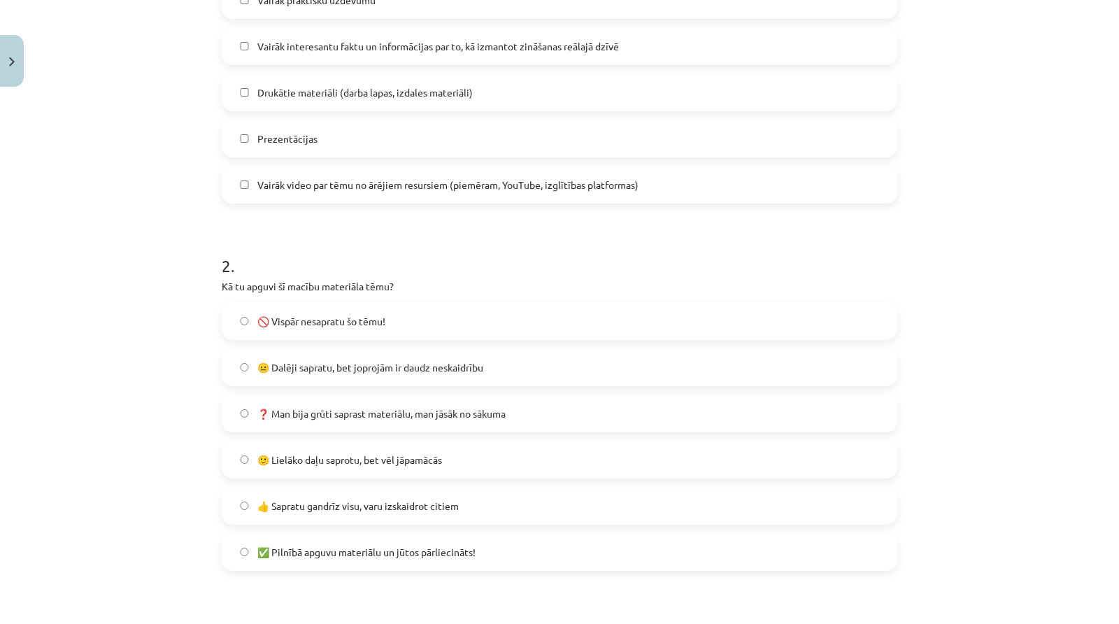
scroll to position [656, 0]
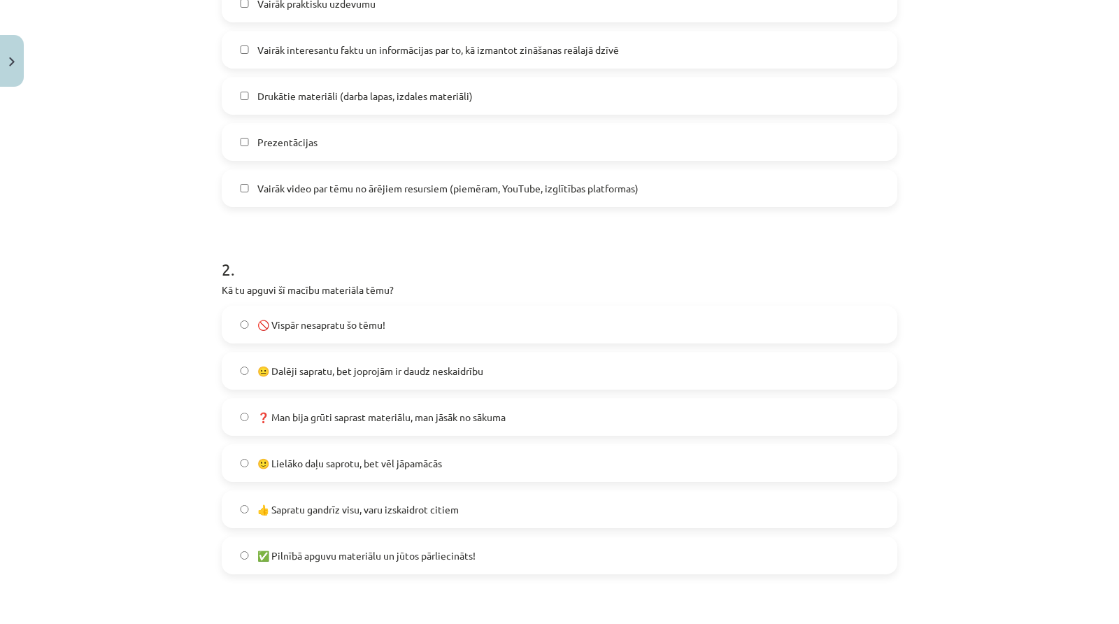
click at [426, 506] on span "👍 Sapratu gandrīz visu, varu izskaidrot citiem" at bounding box center [357, 509] width 201 height 15
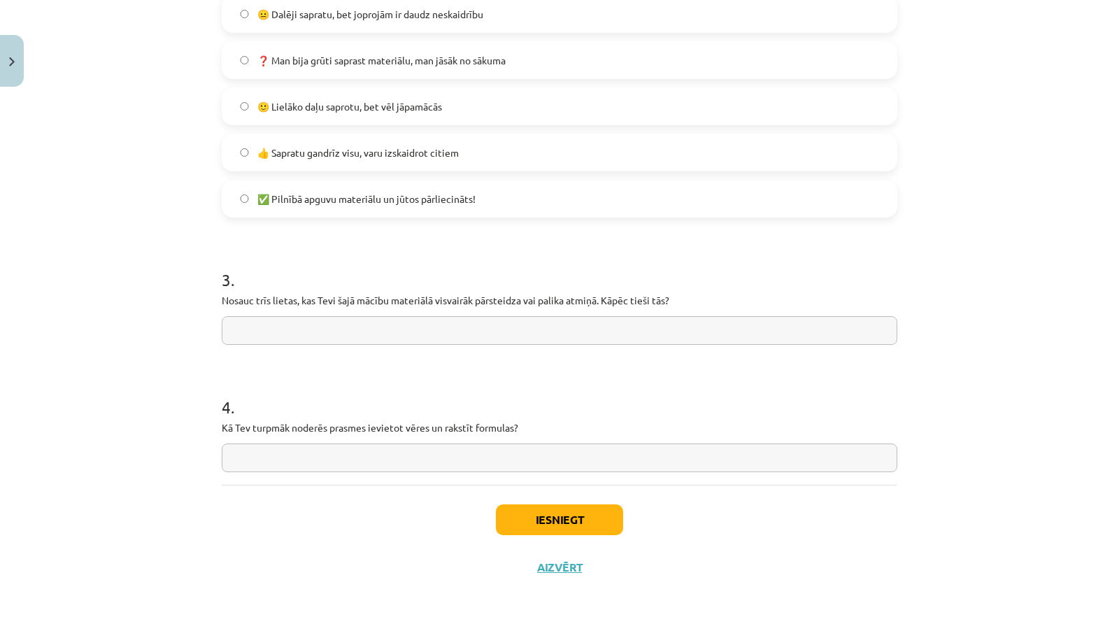
scroll to position [1009, 0]
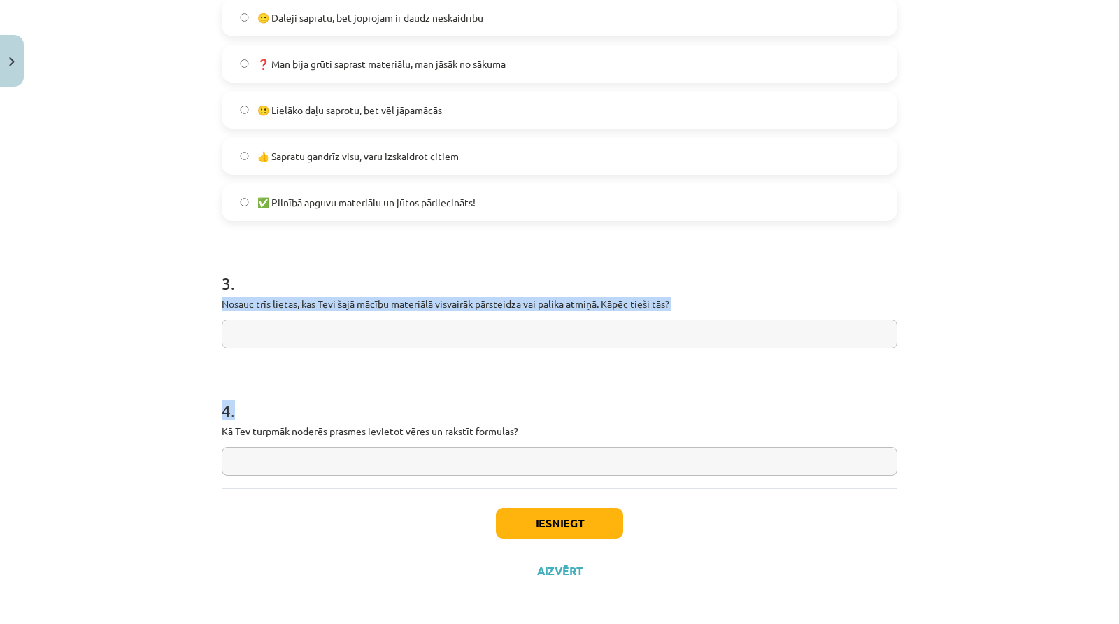
drag, startPoint x: 213, startPoint y: 306, endPoint x: 578, endPoint y: 447, distance: 391.9
copy form "Nosauc trīs lietas, kas Tevi šajā mācību materiālā visvairāk pārsteidza vai pal…"
click at [325, 340] on input "text" at bounding box center [559, 333] width 675 height 29
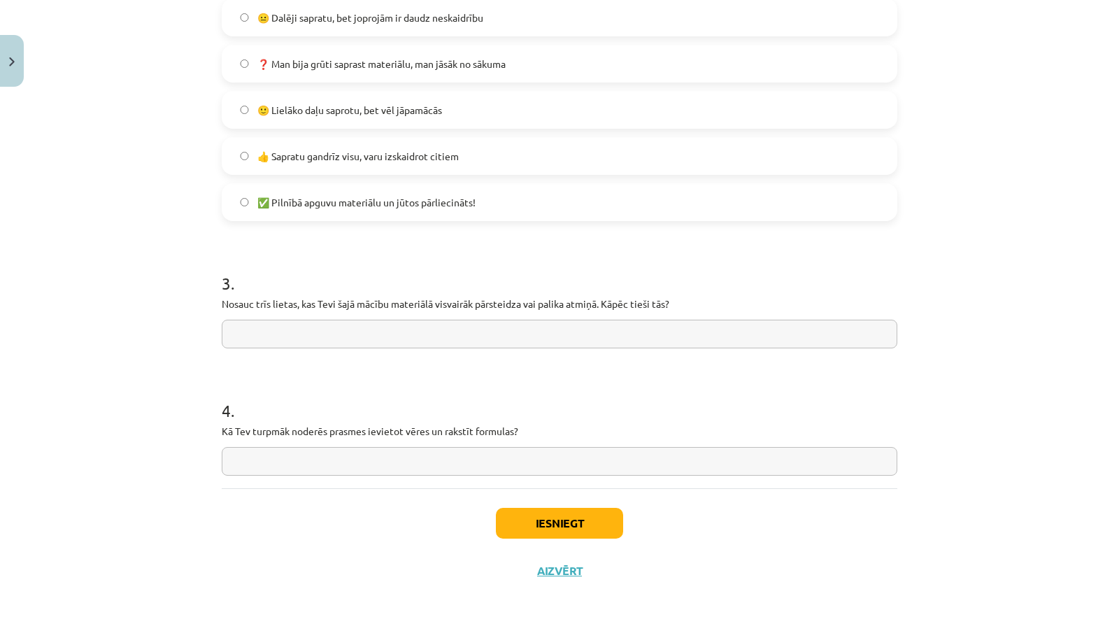
paste input "**********"
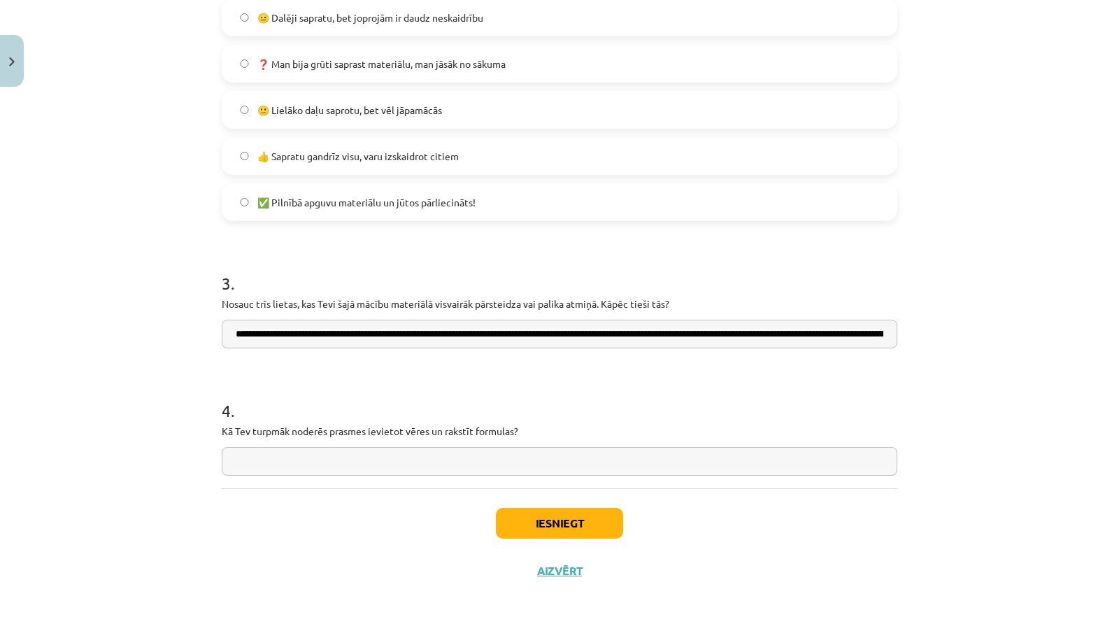
scroll to position [0, 328]
drag, startPoint x: 570, startPoint y: 329, endPoint x: 917, endPoint y: 342, distance: 347.0
click at [917, 342] on div "Mācību tēma: Datorikas 8. klases 1. ieskaites mācību materiāls #10 Temata apguv…" at bounding box center [559, 312] width 1119 height 624
type input "**********"
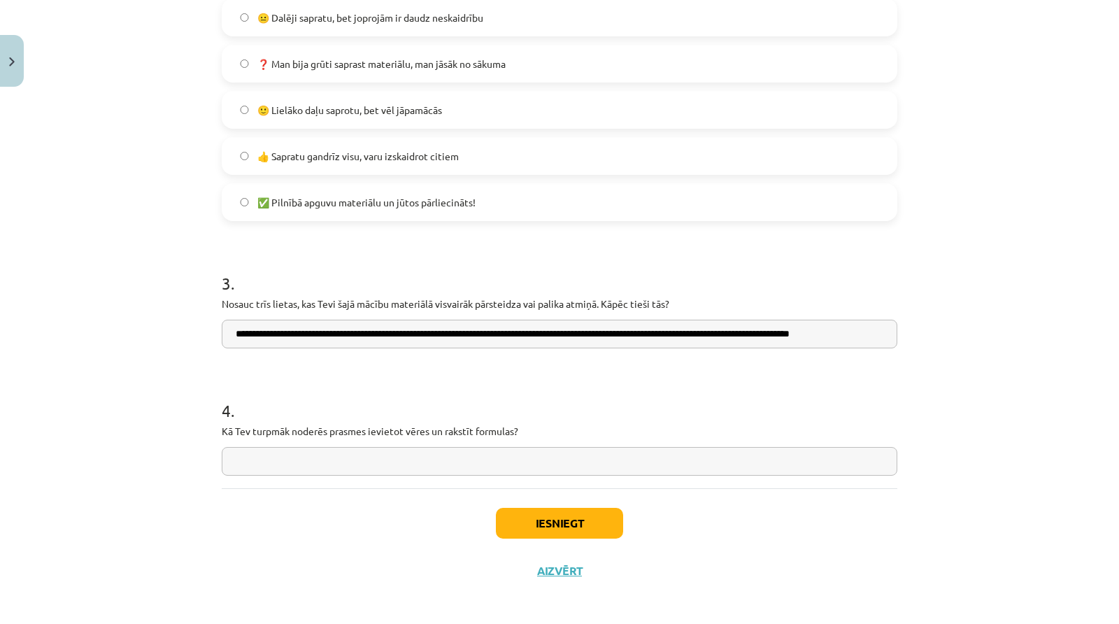
click at [287, 463] on input "text" at bounding box center [559, 461] width 675 height 29
paste input "**********"
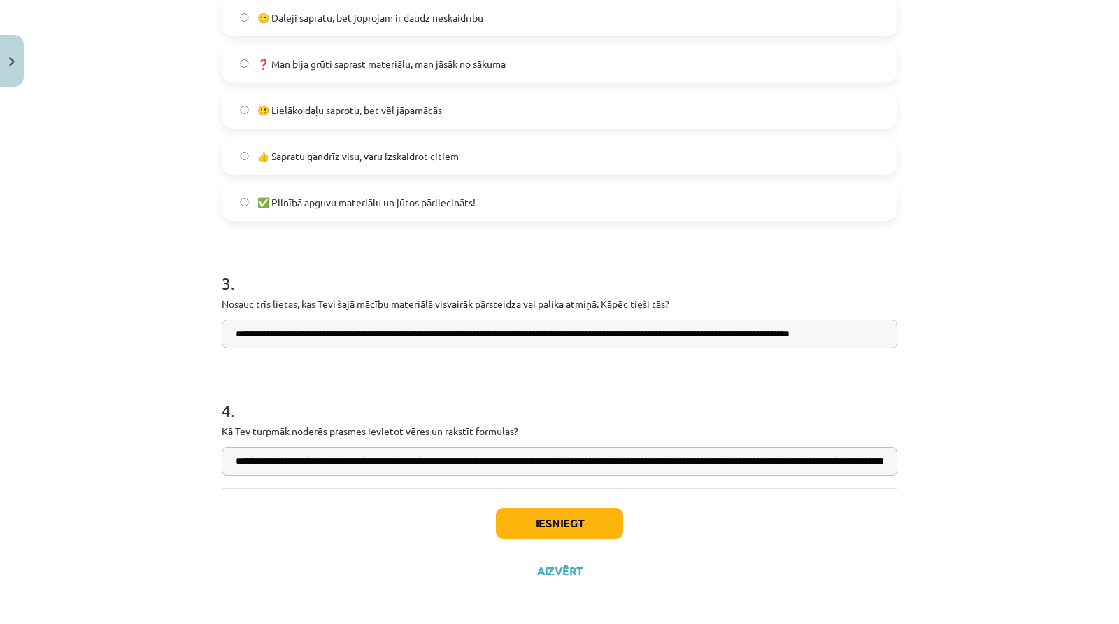
scroll to position [0, 328]
click at [225, 461] on input "**********" at bounding box center [559, 461] width 675 height 29
click at [230, 461] on input "**********" at bounding box center [559, 461] width 675 height 29
drag, startPoint x: 572, startPoint y: 460, endPoint x: 176, endPoint y: 443, distance: 396.1
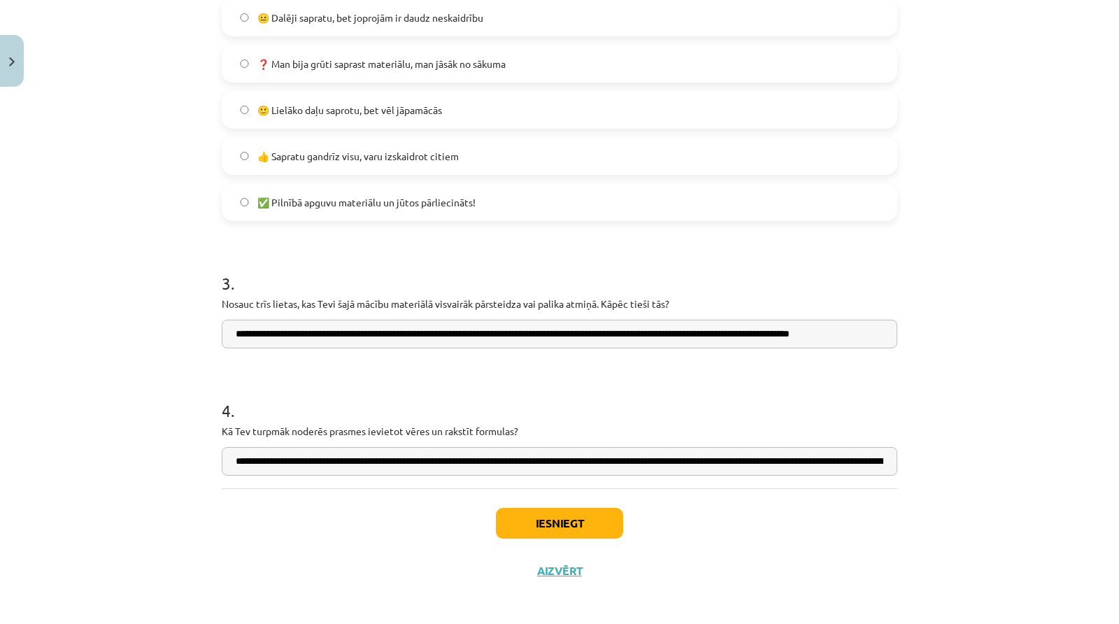
click at [176, 443] on div "Mācību tēma: Datorikas 8. klases 1. ieskaites mācību materiāls #10 Temata apguv…" at bounding box center [559, 312] width 1119 height 624
click at [240, 457] on input "**********" at bounding box center [559, 461] width 675 height 29
type input "**********"
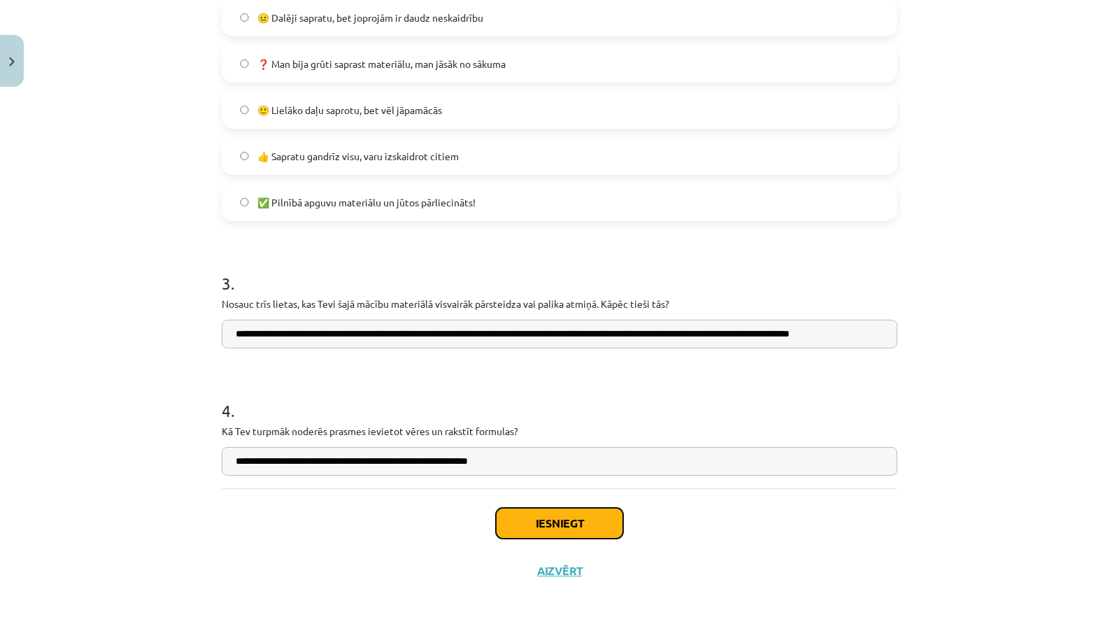
click at [518, 515] on button "Iesniegt" at bounding box center [559, 523] width 127 height 31
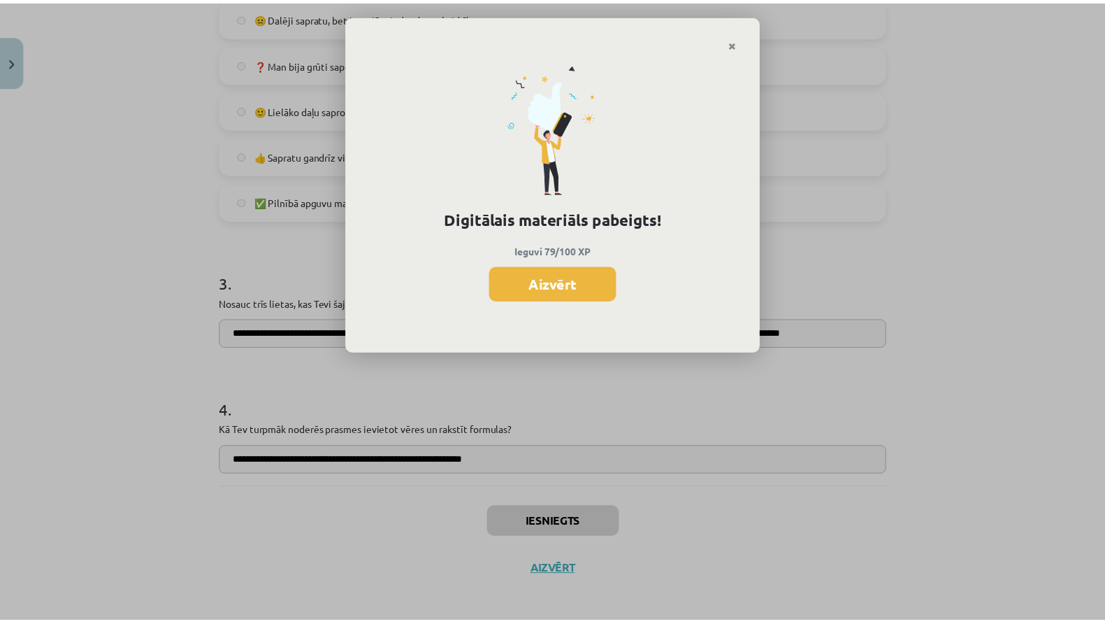
scroll to position [749, 0]
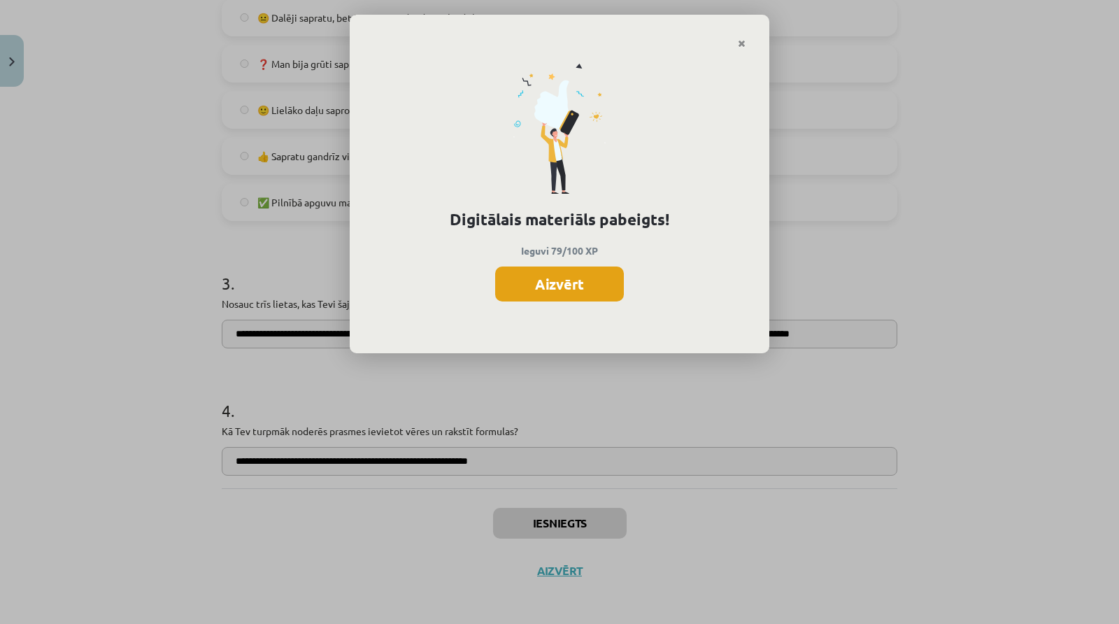
click at [543, 283] on button "Aizvērt" at bounding box center [559, 283] width 129 height 35
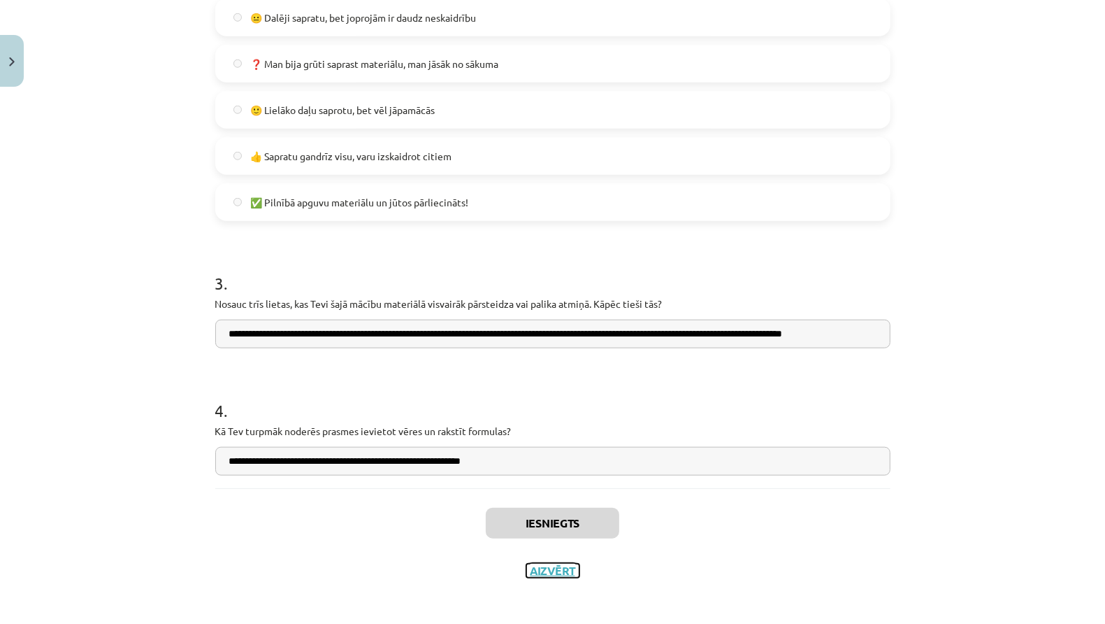
click at [552, 573] on button "Aizvērt" at bounding box center [552, 570] width 53 height 14
